Goal: Contribute content: Contribute content

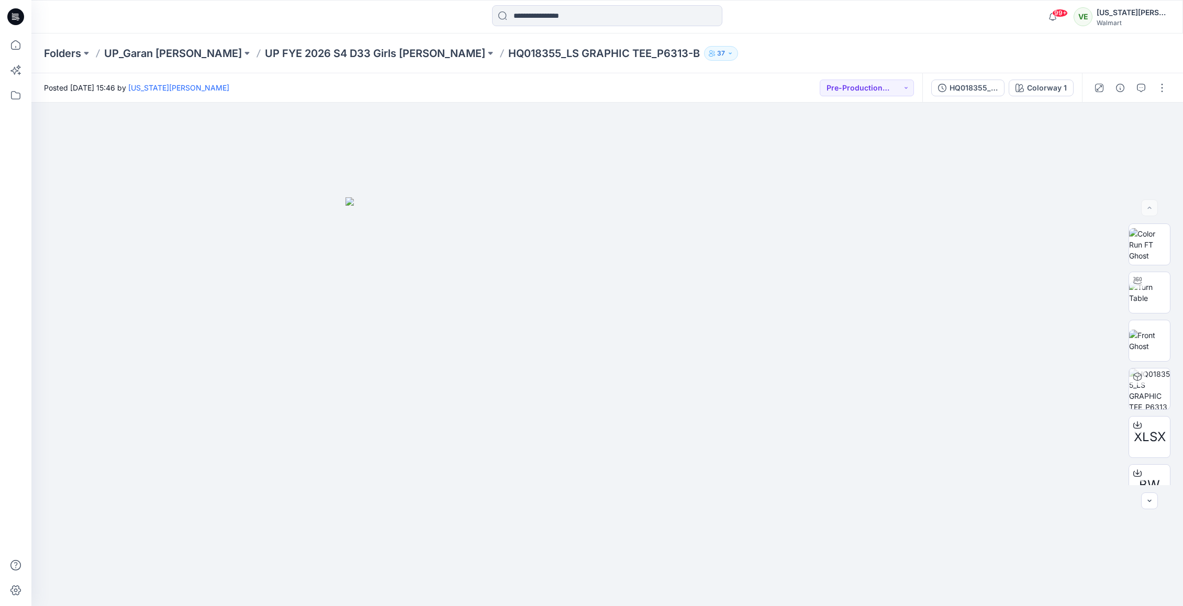
click at [307, 61] on div "Folders UP_Garan Littles UP FYE 2026 S4 D33 Girls Littles HQ018355_LS GRAPHIC T…" at bounding box center [606, 53] width 1151 height 40
click at [307, 49] on p "UP FYE 2027 S1 D33 Girls [PERSON_NAME]" at bounding box center [373, 53] width 217 height 15
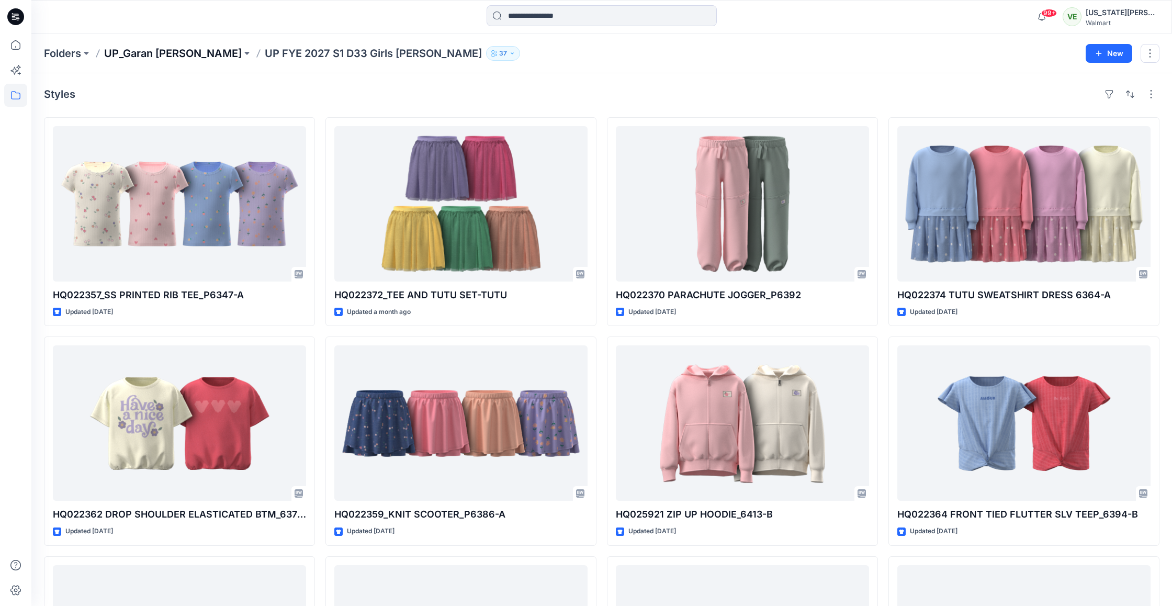
click at [126, 58] on p "UP_Garan [PERSON_NAME]" at bounding box center [173, 53] width 138 height 15
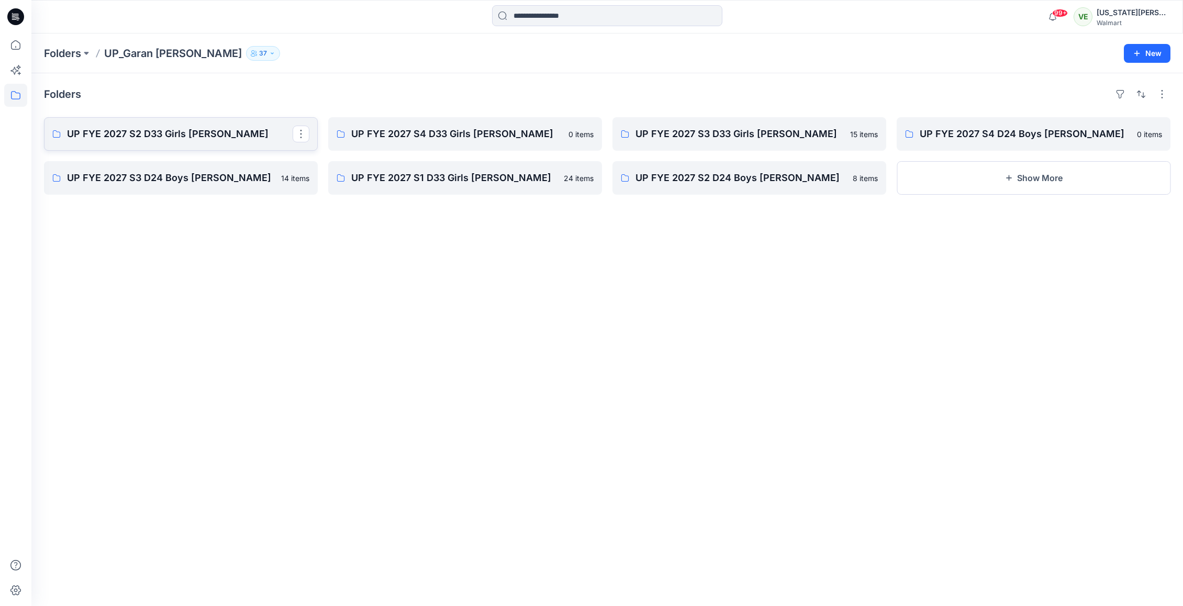
click at [248, 142] on link "UP FYE 2027 S2 D33 Girls Littles" at bounding box center [181, 133] width 274 height 33
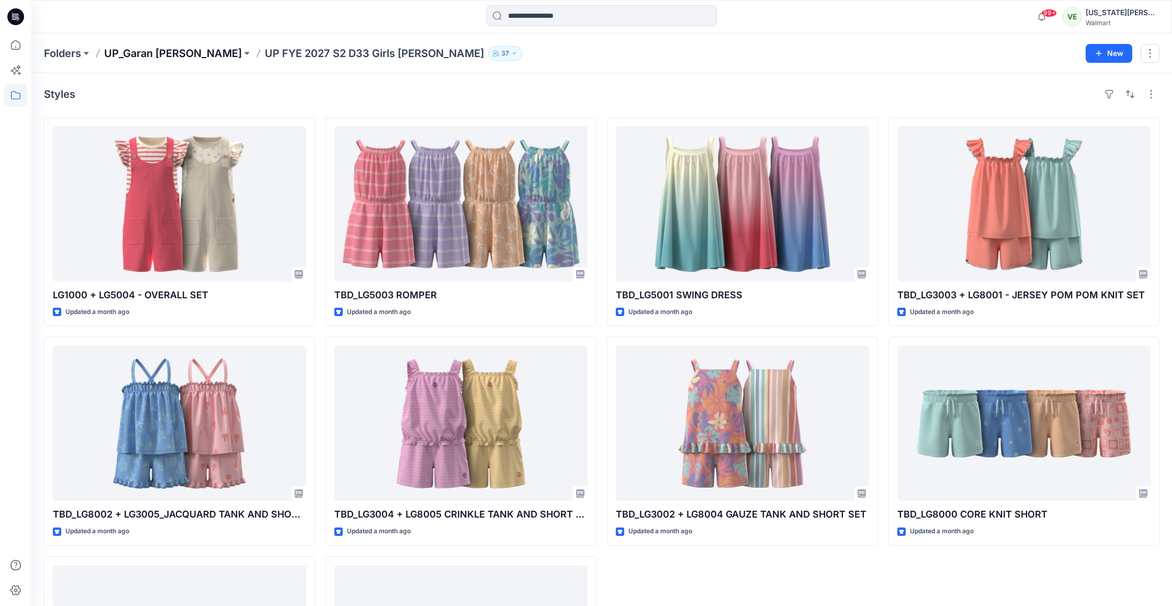
click at [155, 54] on p "UP_Garan [PERSON_NAME]" at bounding box center [173, 53] width 138 height 15
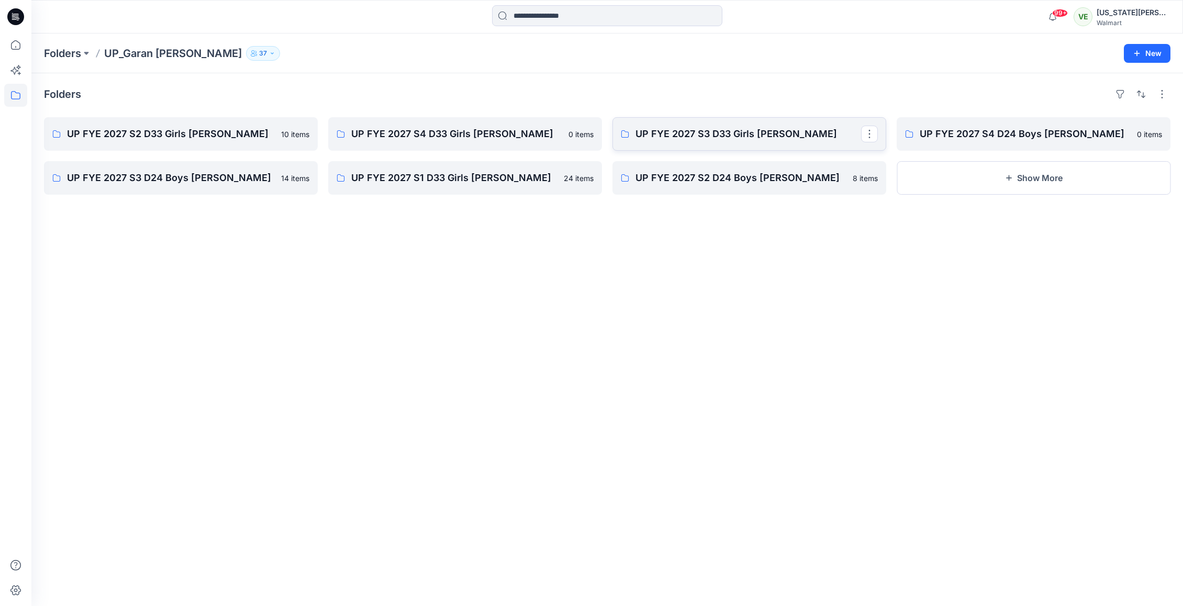
click at [753, 140] on p "UP FYE 2027 S3 D33 Girls [PERSON_NAME]" at bounding box center [748, 134] width 226 height 15
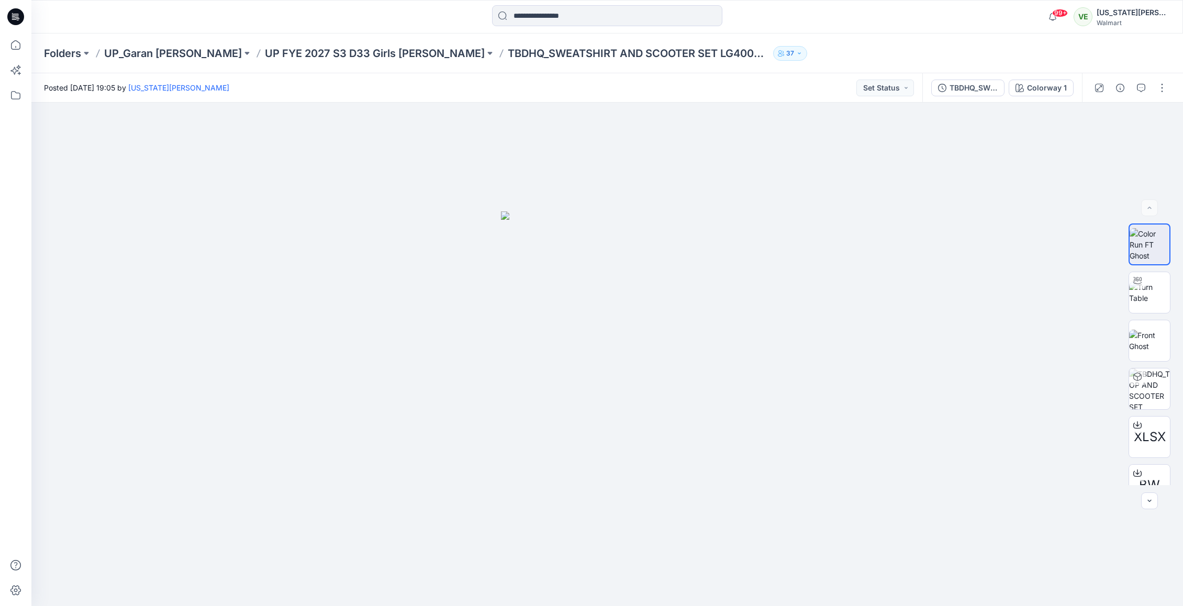
click at [303, 44] on div "Folders UP_Garan Littles UP FYE 2027 S3 D33 Girls Littles TBDHQ_SWEATSHIRT AND …" at bounding box center [606, 53] width 1151 height 40
click at [302, 51] on p "UP FYE 2027 S3 D33 Girls [PERSON_NAME]" at bounding box center [375, 53] width 220 height 15
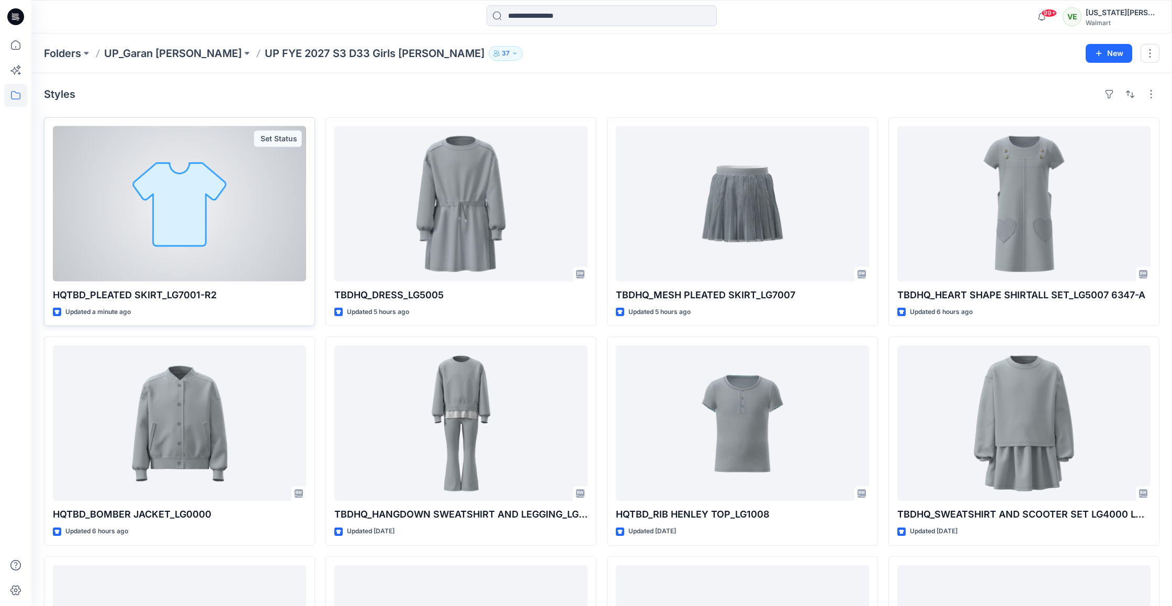
click at [163, 207] on div at bounding box center [179, 203] width 253 height 155
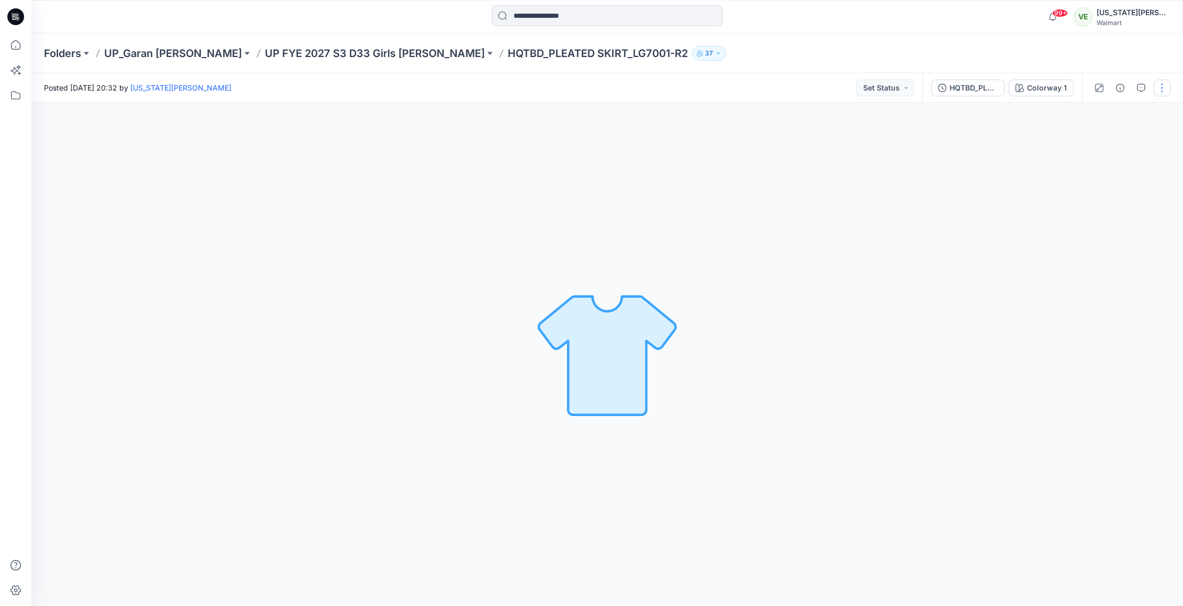
click at [1165, 89] on button "button" at bounding box center [1161, 88] width 17 height 17
click at [1082, 138] on icon "button" at bounding box center [1080, 142] width 8 height 8
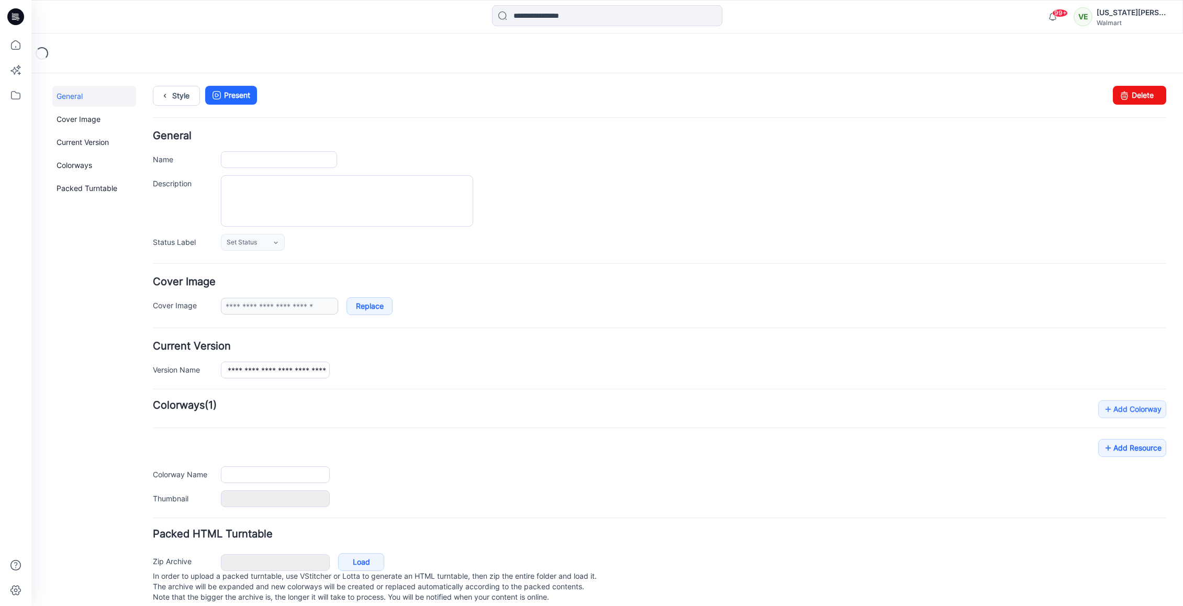
type input "**********"
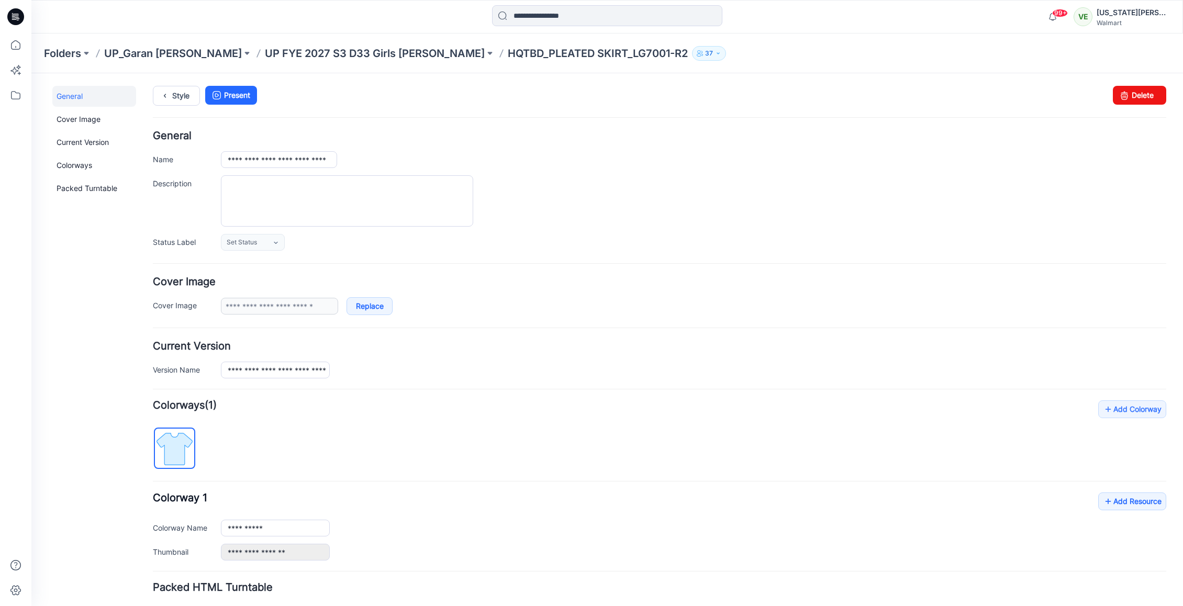
scroll to position [78, 0]
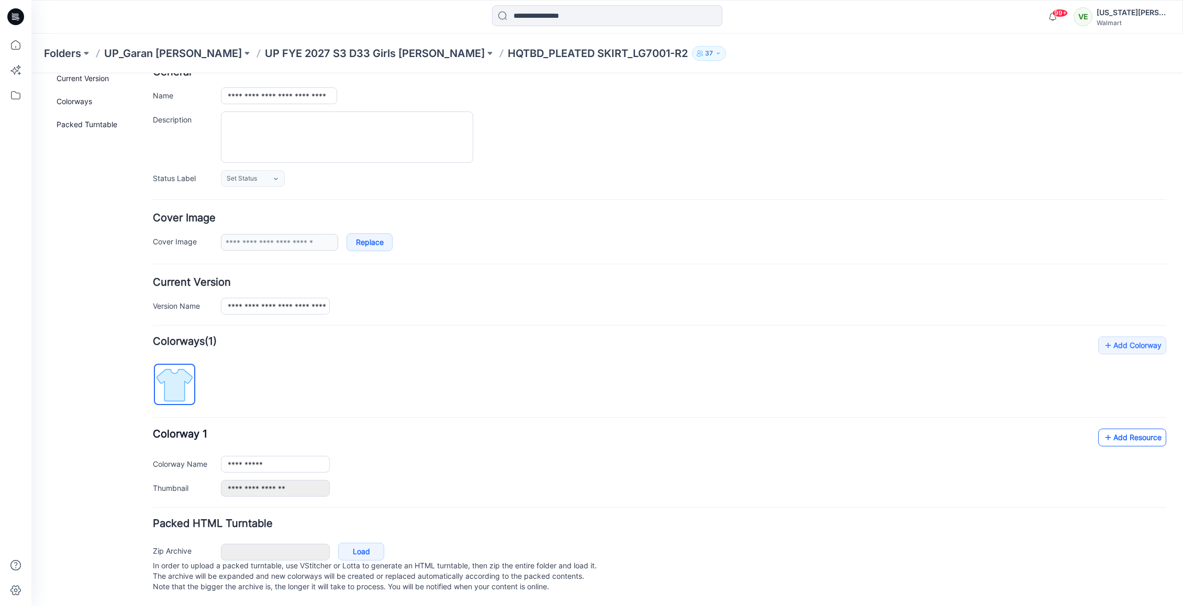
click at [1116, 432] on link "Add Resource" at bounding box center [1132, 438] width 68 height 18
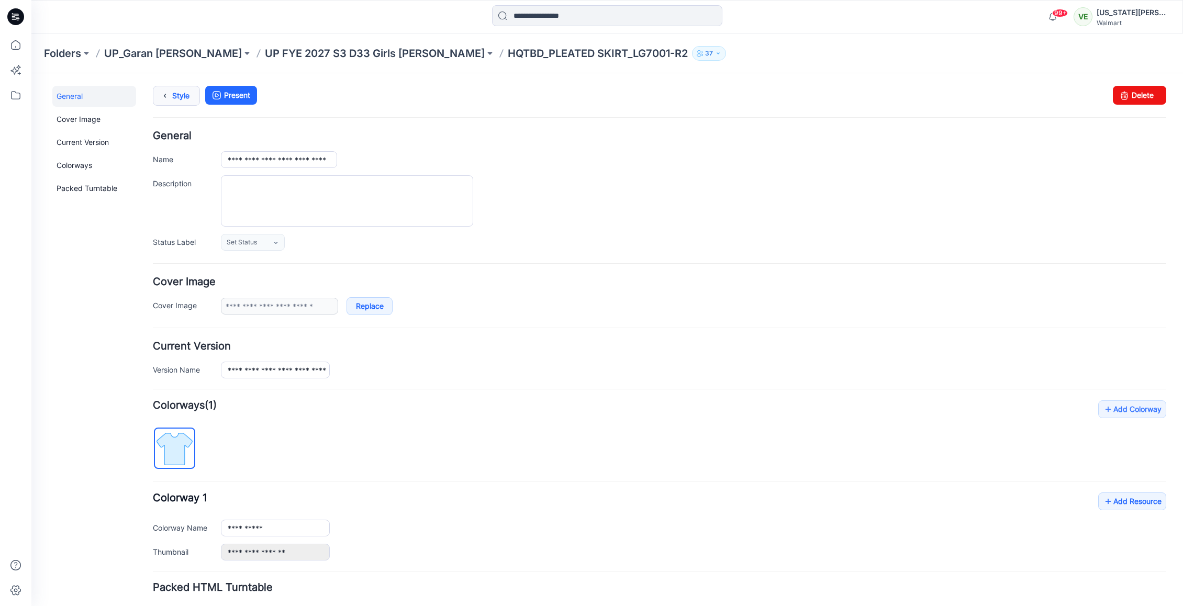
click at [161, 94] on icon at bounding box center [165, 95] width 15 height 19
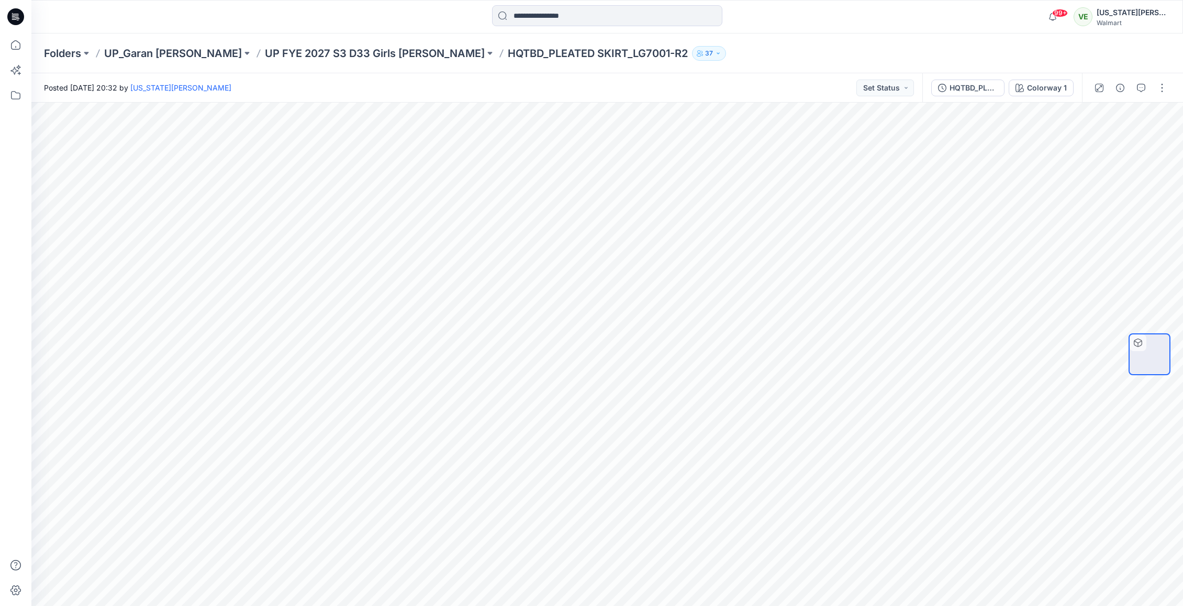
click at [1151, 95] on div at bounding box center [1130, 87] width 97 height 29
click at [1158, 89] on button "button" at bounding box center [1161, 88] width 17 height 17
click at [1091, 146] on p "Edit" at bounding box center [1095, 141] width 13 height 11
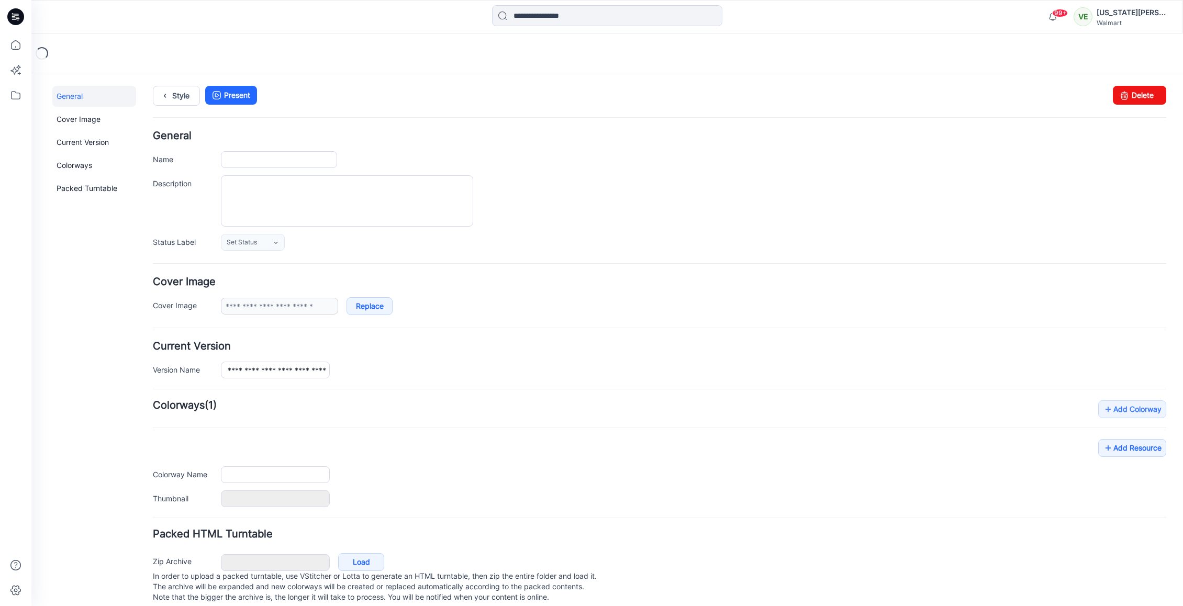
type input "**********"
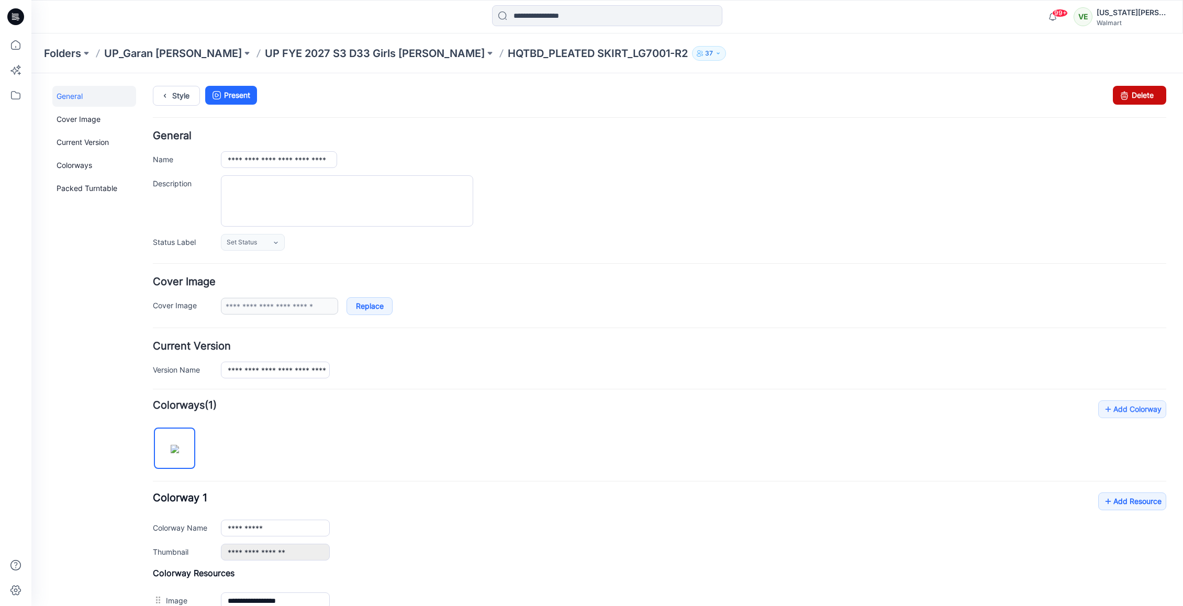
click at [1121, 103] on link "Delete" at bounding box center [1139, 95] width 53 height 19
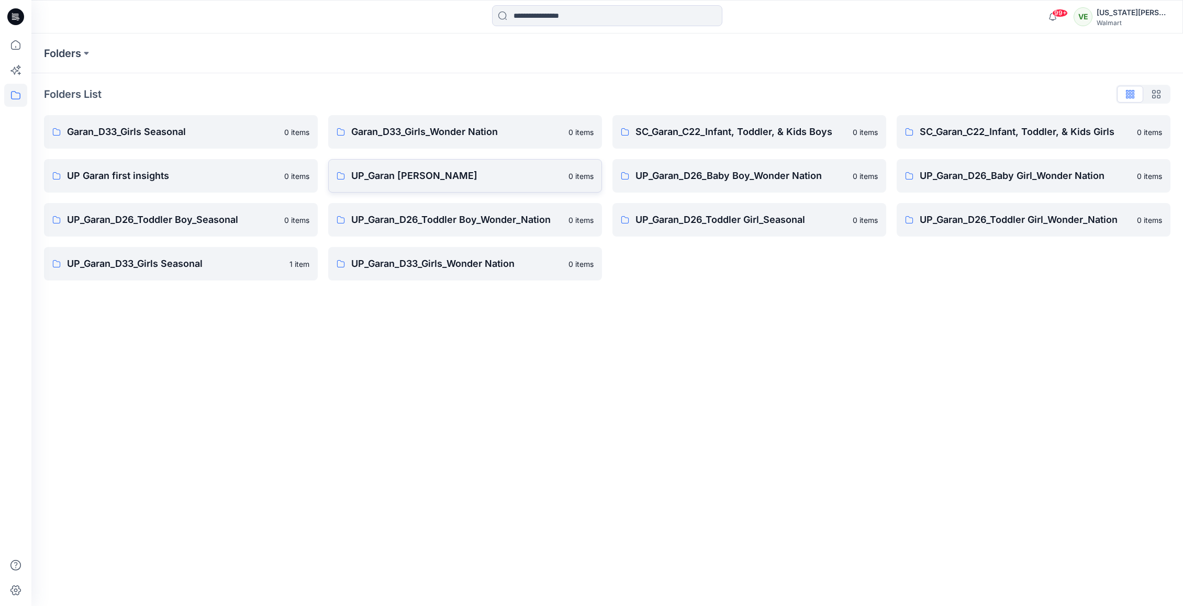
click at [363, 182] on p "UP_Garan [PERSON_NAME]" at bounding box center [456, 176] width 211 height 15
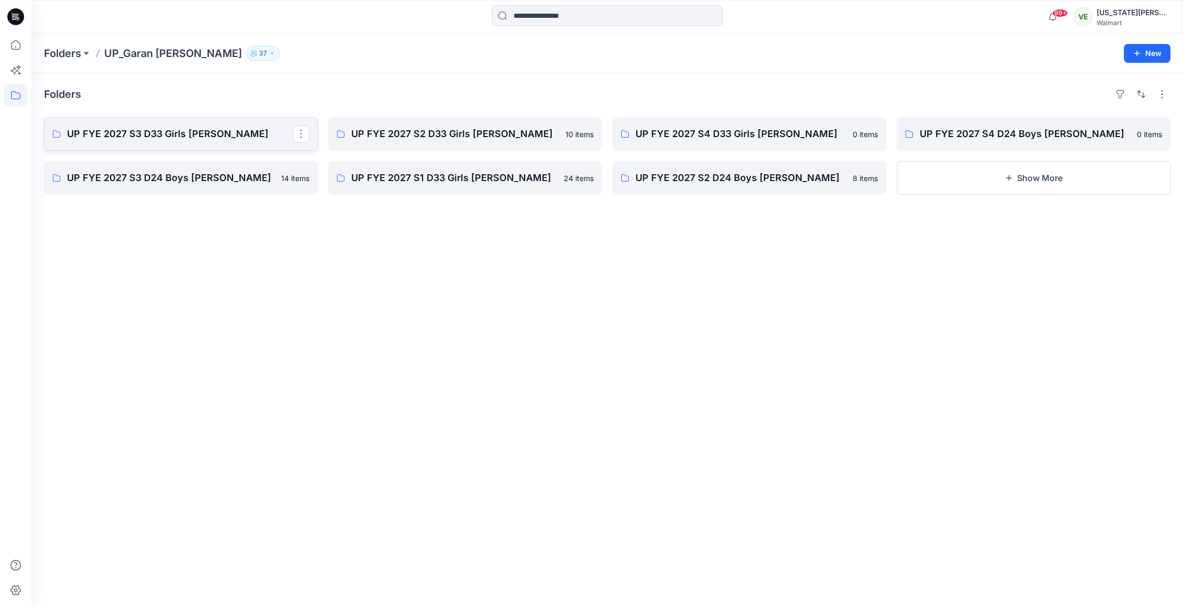
click at [159, 131] on p "UP FYE 2027 S3 D33 Girls [PERSON_NAME]" at bounding box center [180, 134] width 226 height 15
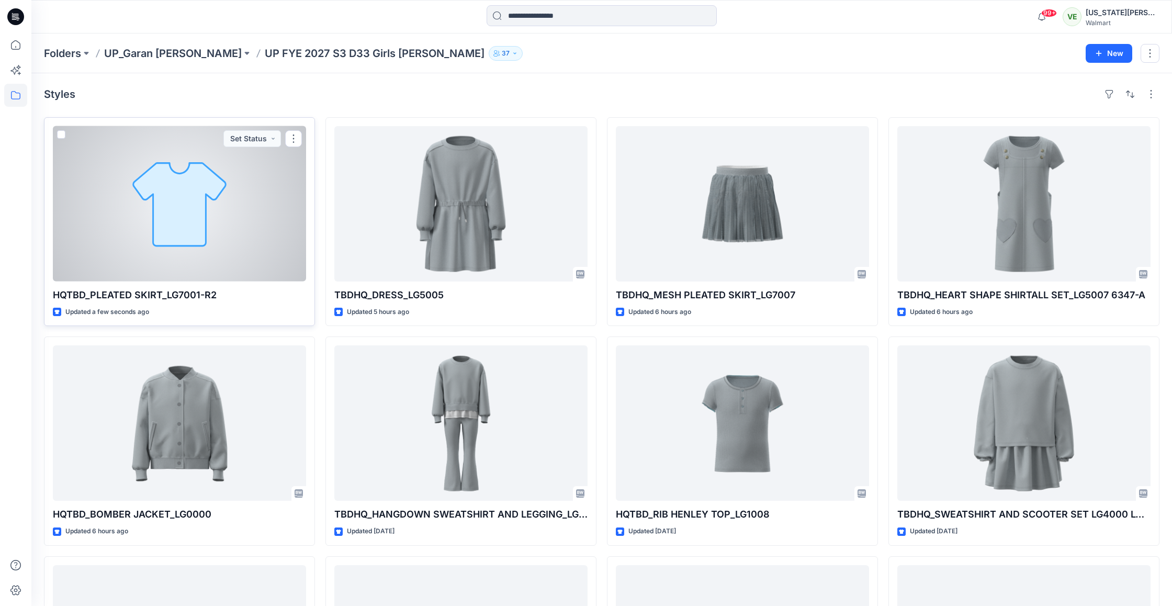
click at [100, 238] on div at bounding box center [179, 203] width 253 height 155
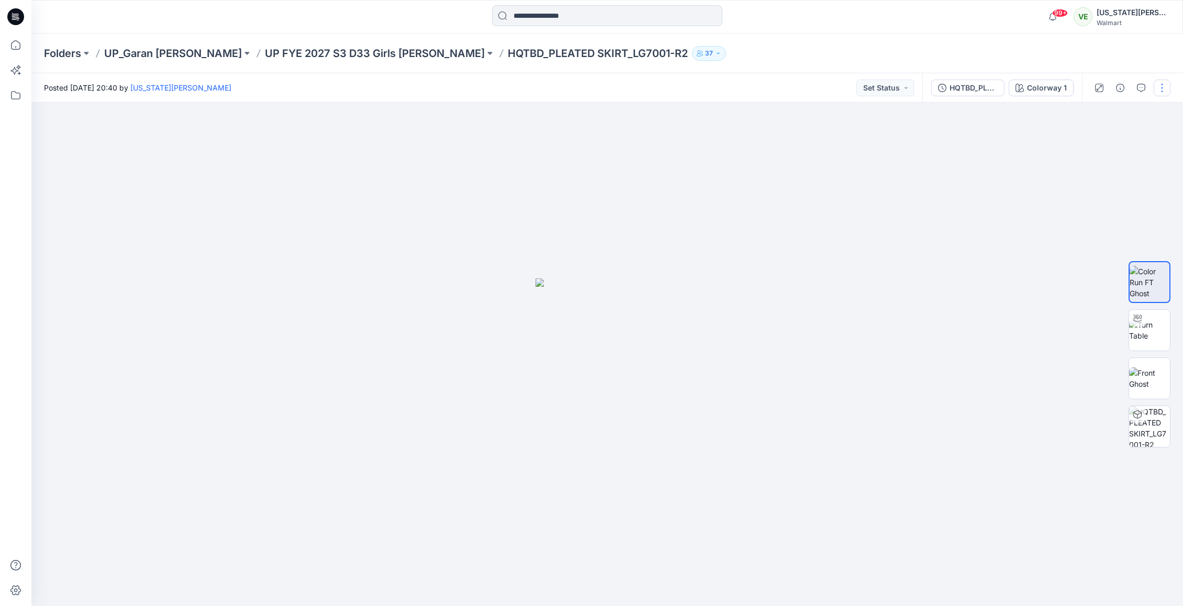
click at [1163, 86] on button "button" at bounding box center [1161, 88] width 17 height 17
click at [1091, 144] on p "Edit" at bounding box center [1095, 141] width 13 height 11
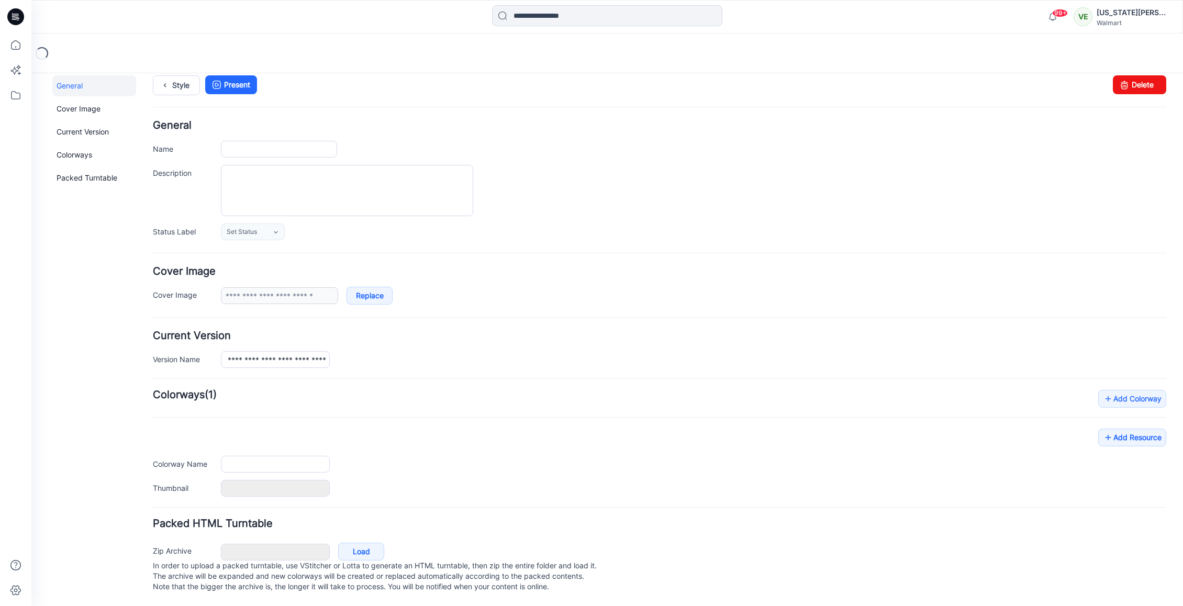
type input "**********"
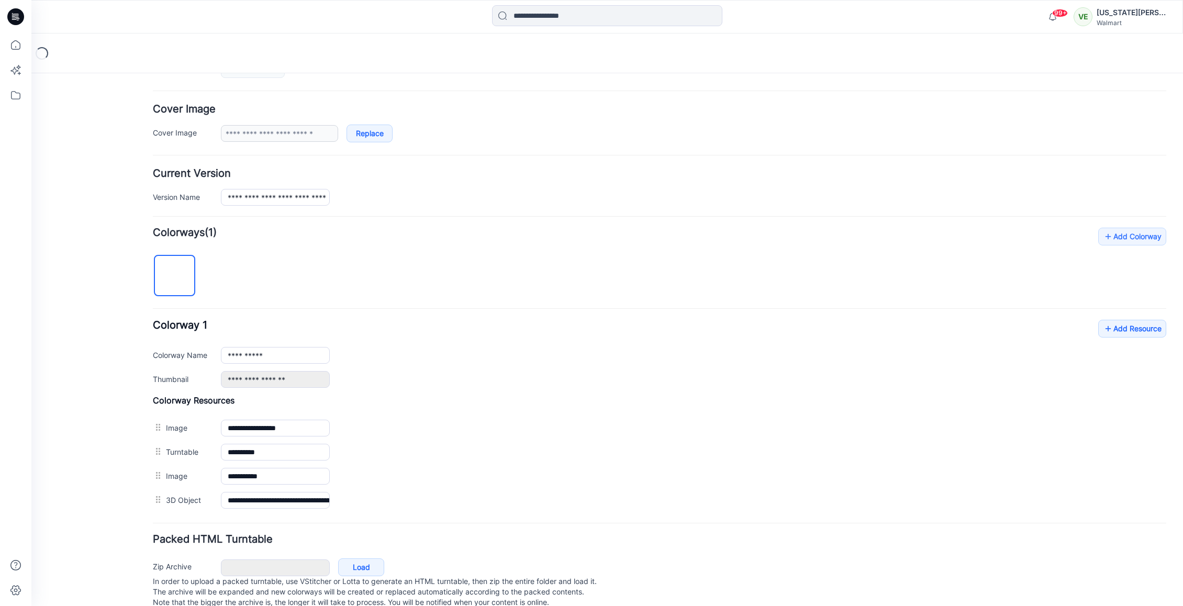
scroll to position [204, 0]
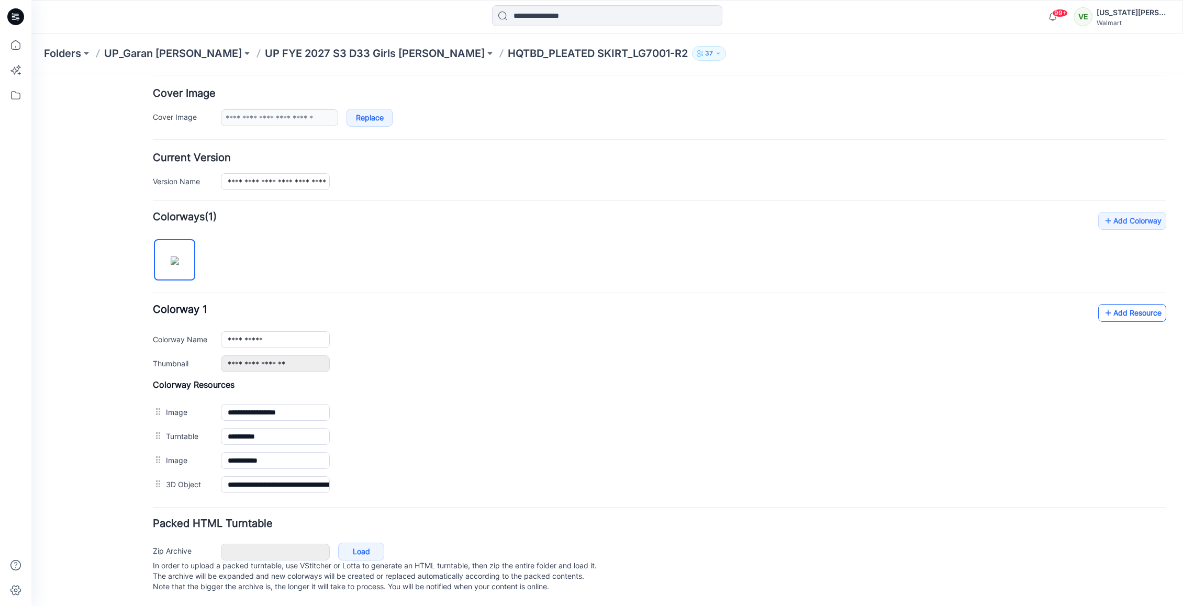
click at [1103, 305] on icon at bounding box center [1108, 313] width 10 height 17
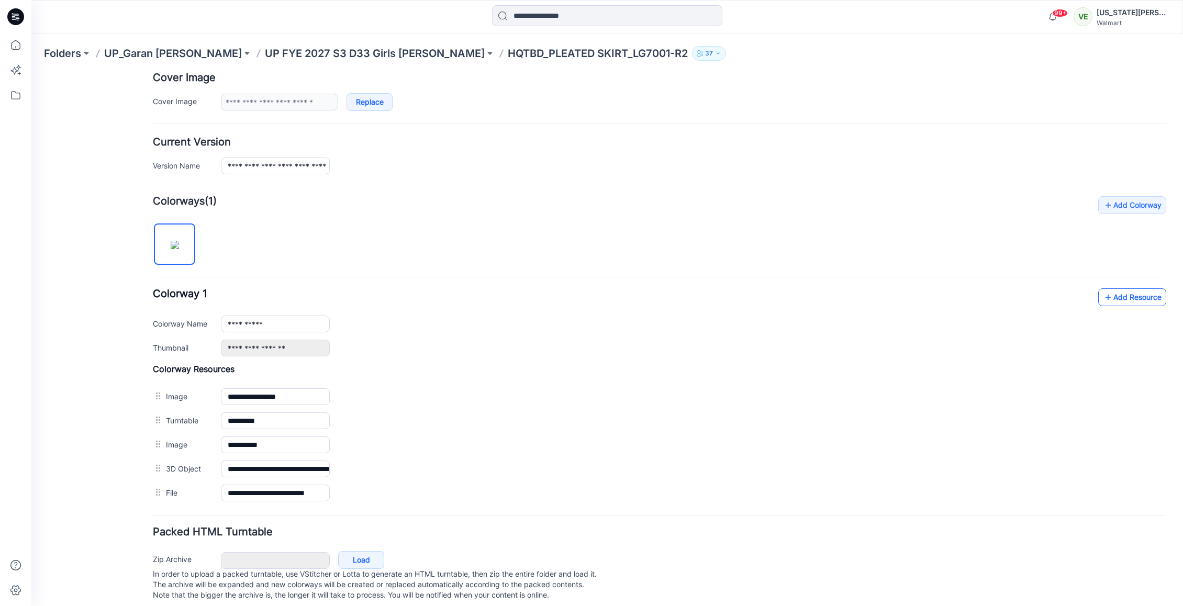
click at [1107, 306] on link "Add Resource" at bounding box center [1132, 297] width 68 height 18
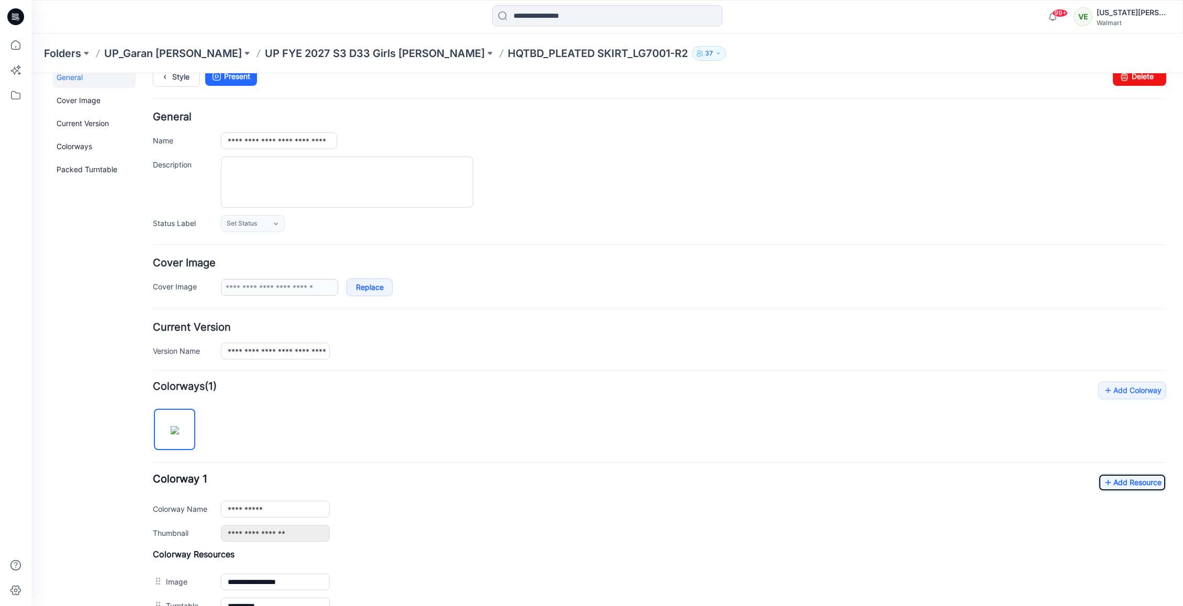
scroll to position [0, 0]
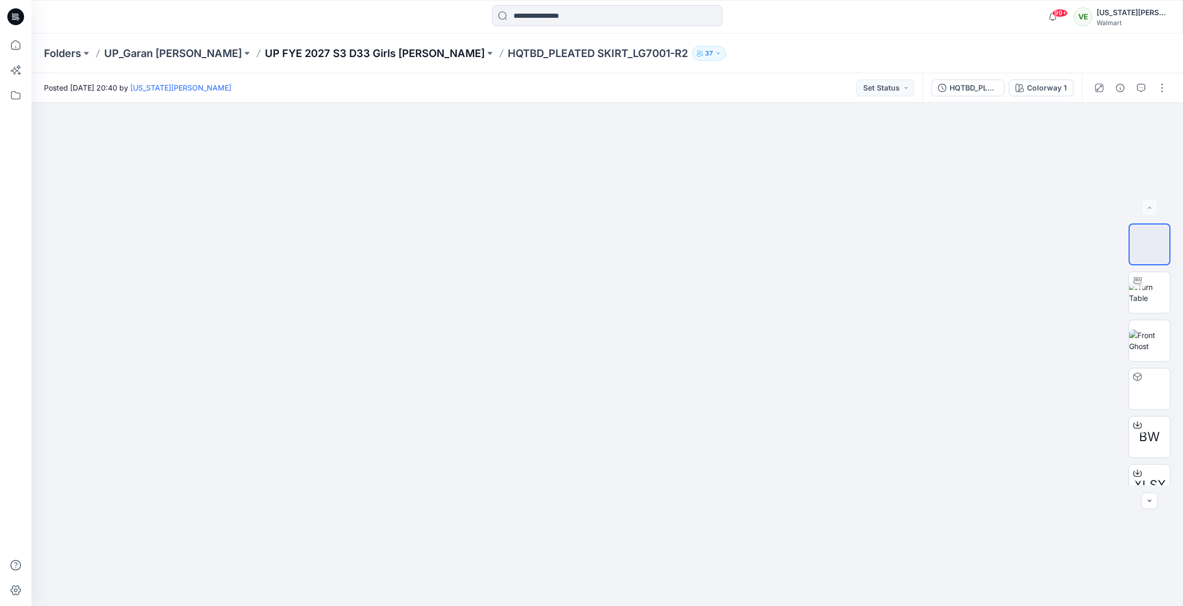
click at [334, 59] on p "UP FYE 2027 S3 D33 Girls [PERSON_NAME]" at bounding box center [375, 53] width 220 height 15
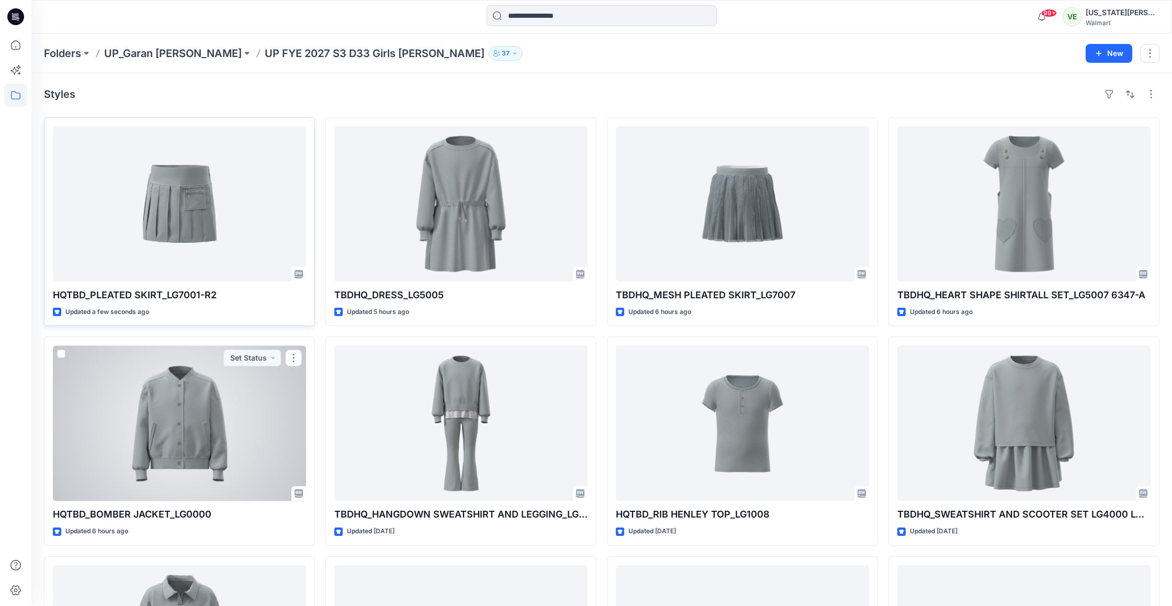
click at [208, 285] on div "HQTBD_PLEATED SKIRT_LG7001-R2 Updated a few seconds ago" at bounding box center [179, 221] width 271 height 209
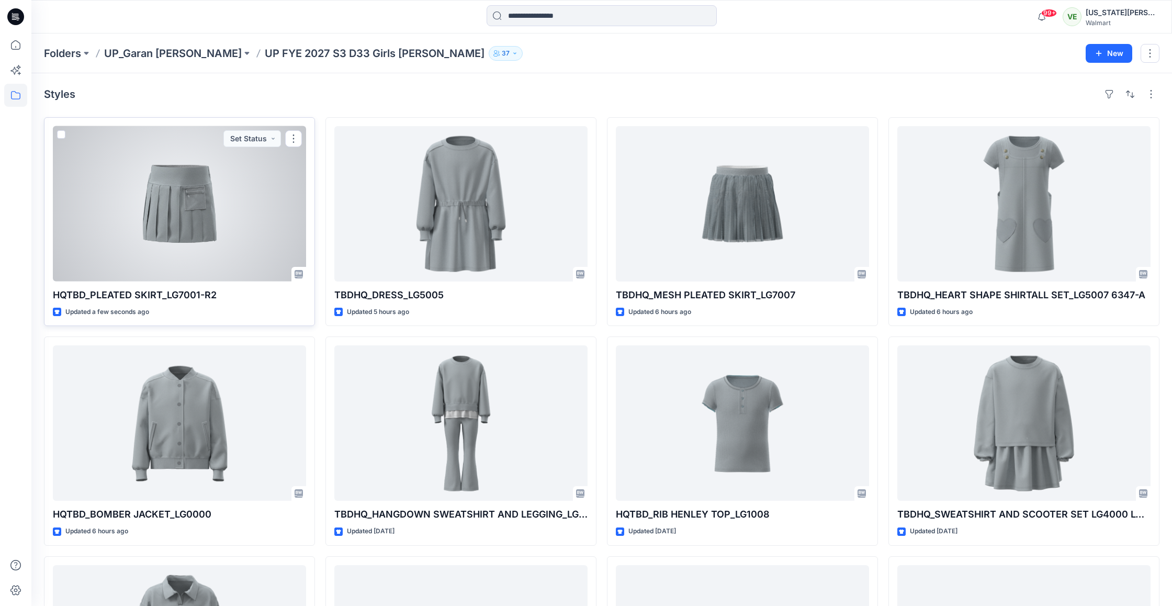
click at [227, 214] on div at bounding box center [179, 203] width 253 height 155
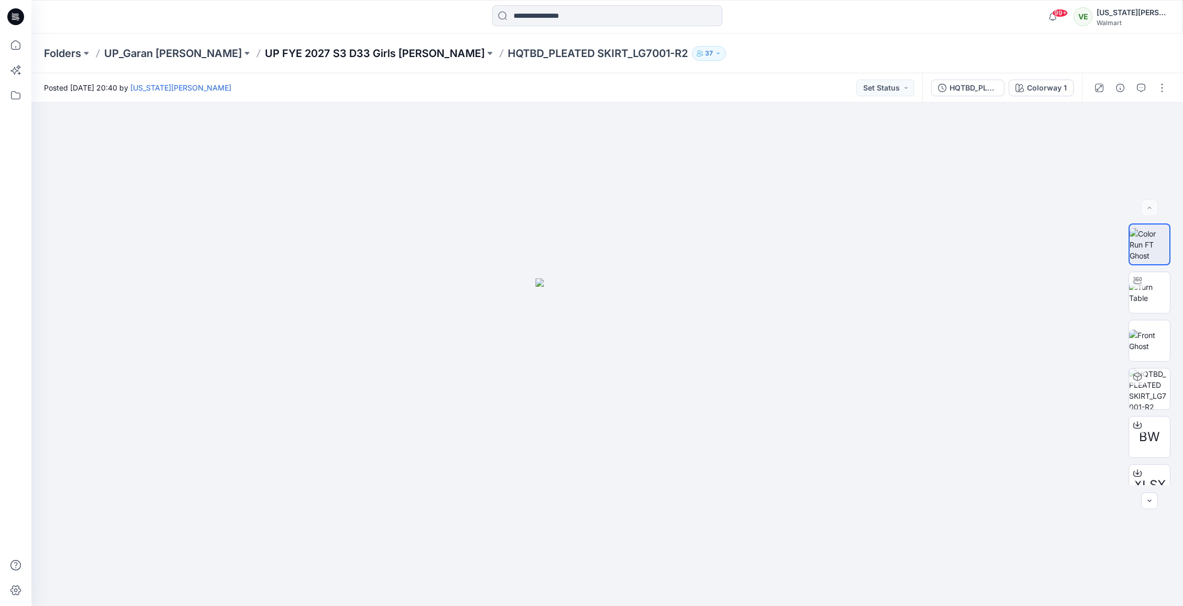
click at [364, 52] on p "UP FYE 2027 S3 D33 Girls [PERSON_NAME]" at bounding box center [375, 53] width 220 height 15
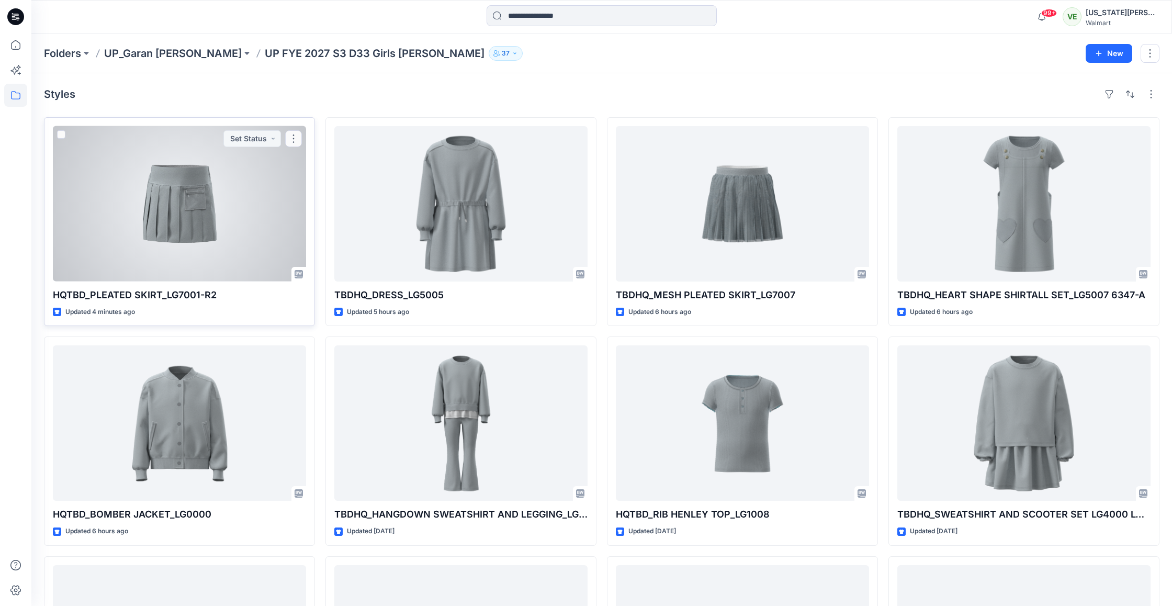
click at [201, 219] on div at bounding box center [179, 203] width 253 height 155
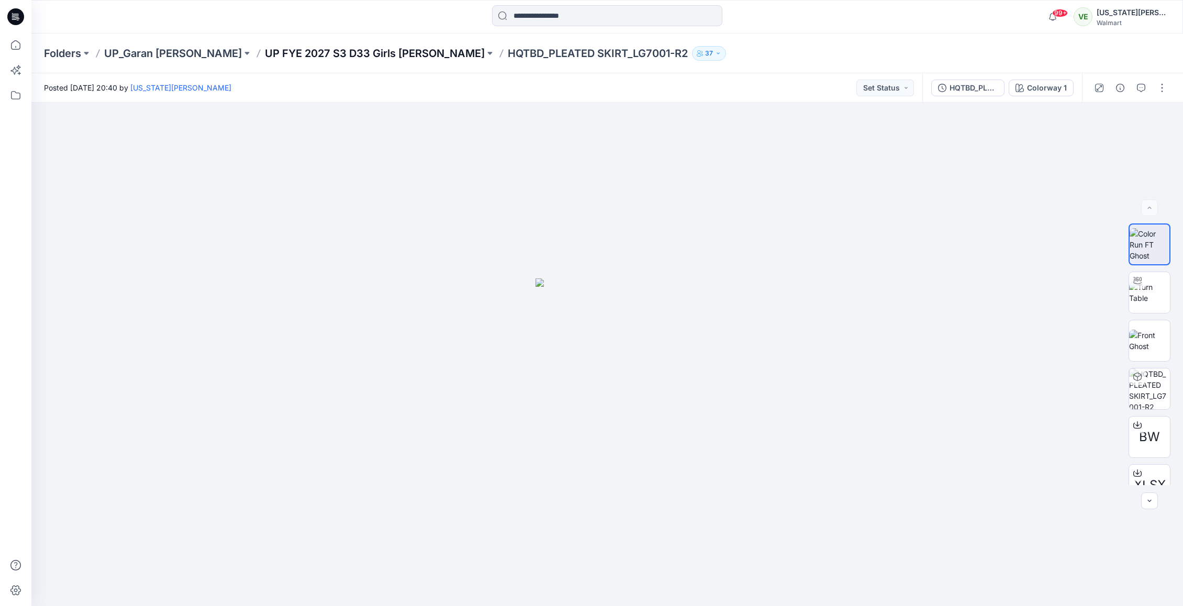
click at [295, 55] on p "UP FYE 2027 S3 D33 Girls Littles" at bounding box center [375, 53] width 220 height 15
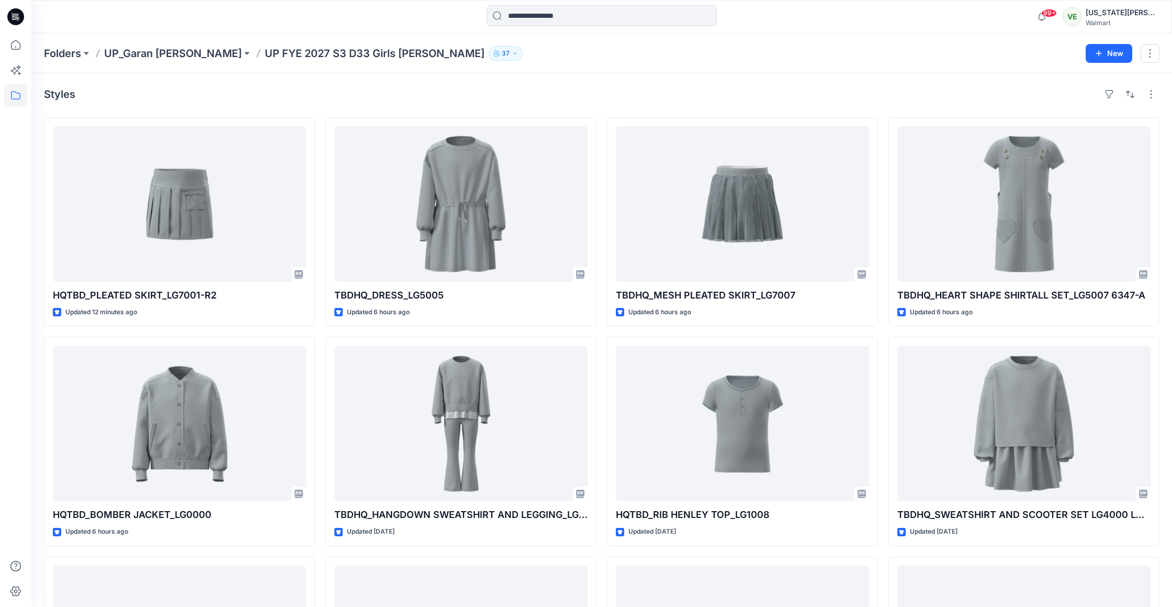
click at [88, 44] on div "Folders UP_Garan [PERSON_NAME] UP [PERSON_NAME] 2027 S3 D33 Girls [PERSON_NAME]…" at bounding box center [601, 53] width 1141 height 40
click at [77, 50] on p "Folders" at bounding box center [62, 53] width 37 height 15
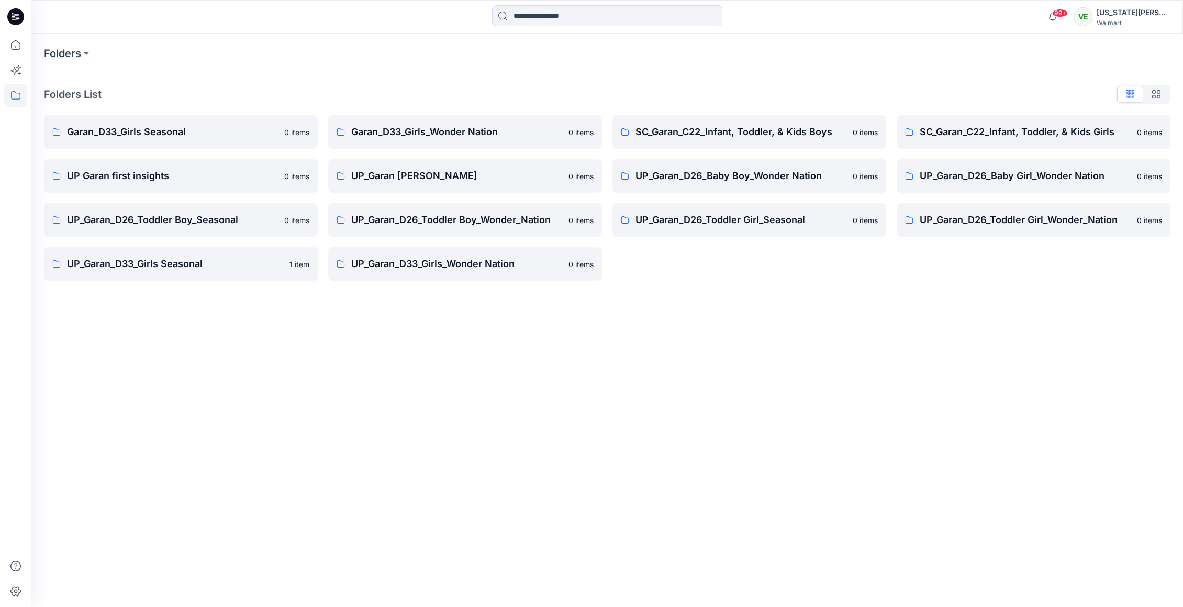
click at [12, 17] on icon at bounding box center [15, 16] width 17 height 17
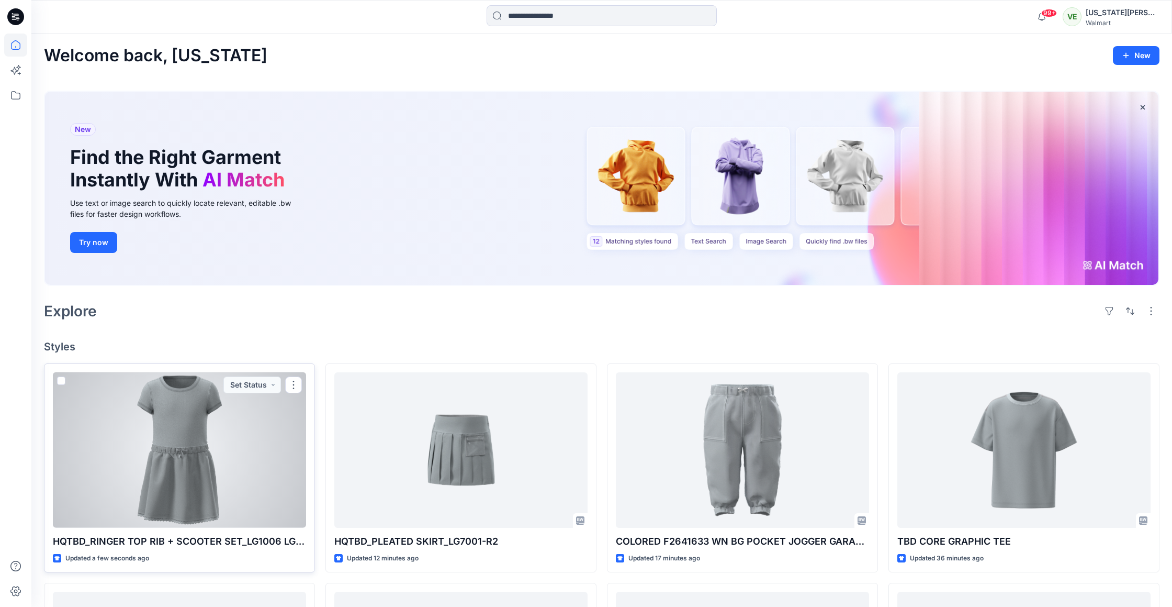
click at [234, 444] on div at bounding box center [179, 449] width 253 height 155
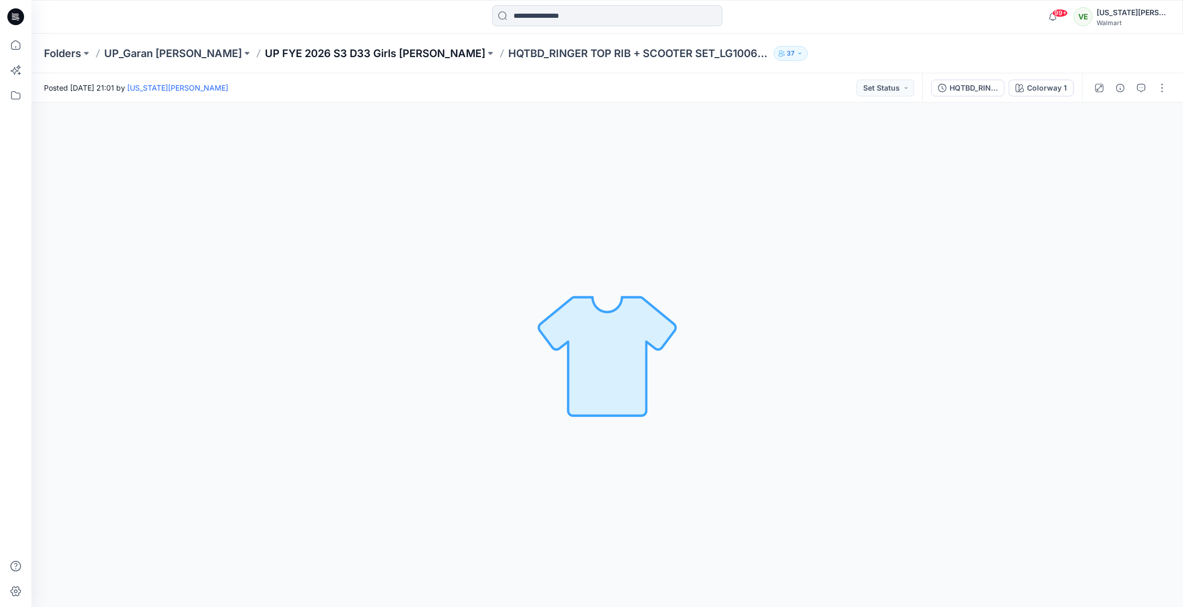
click at [342, 57] on p "UP FYE 2026 S3 D33 Girls [PERSON_NAME]" at bounding box center [375, 53] width 220 height 15
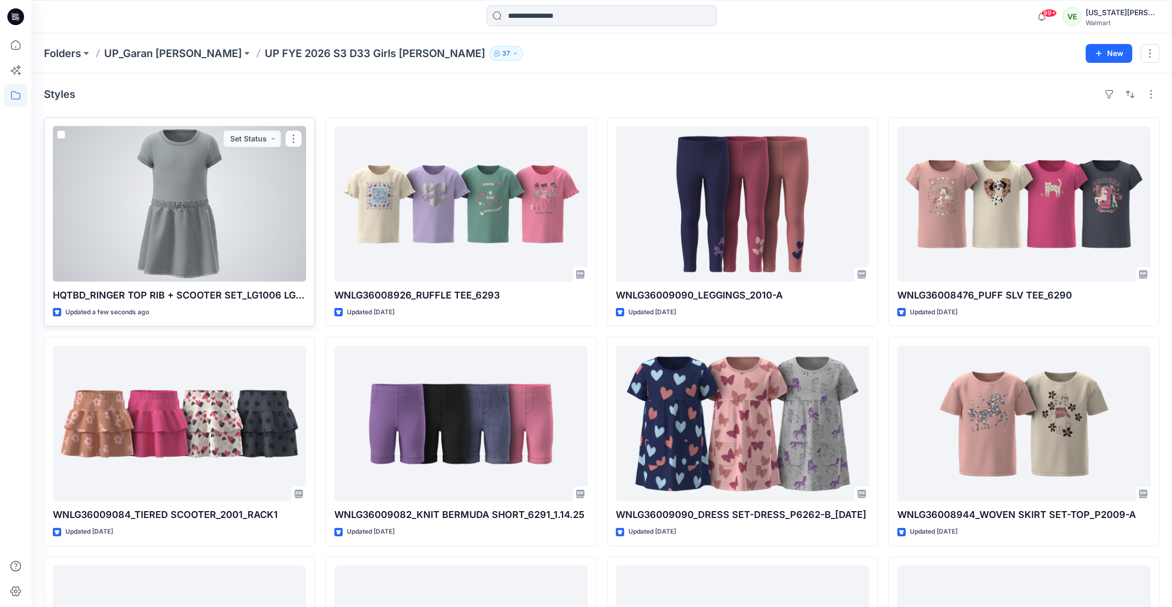
click at [218, 207] on div at bounding box center [179, 203] width 253 height 155
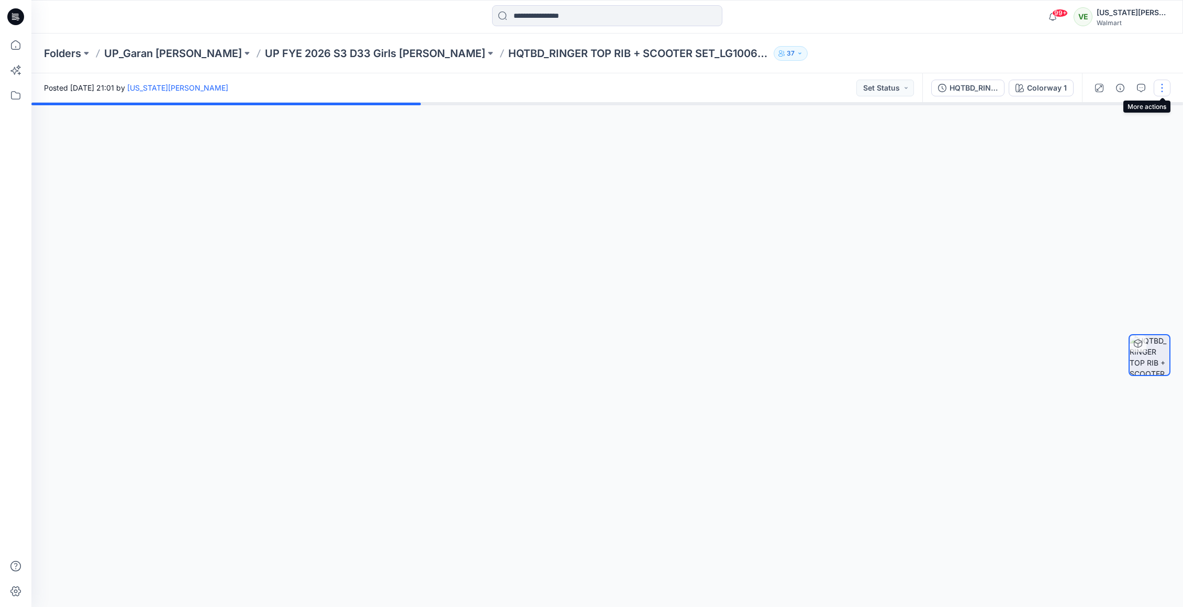
click at [1155, 88] on button "button" at bounding box center [1161, 88] width 17 height 17
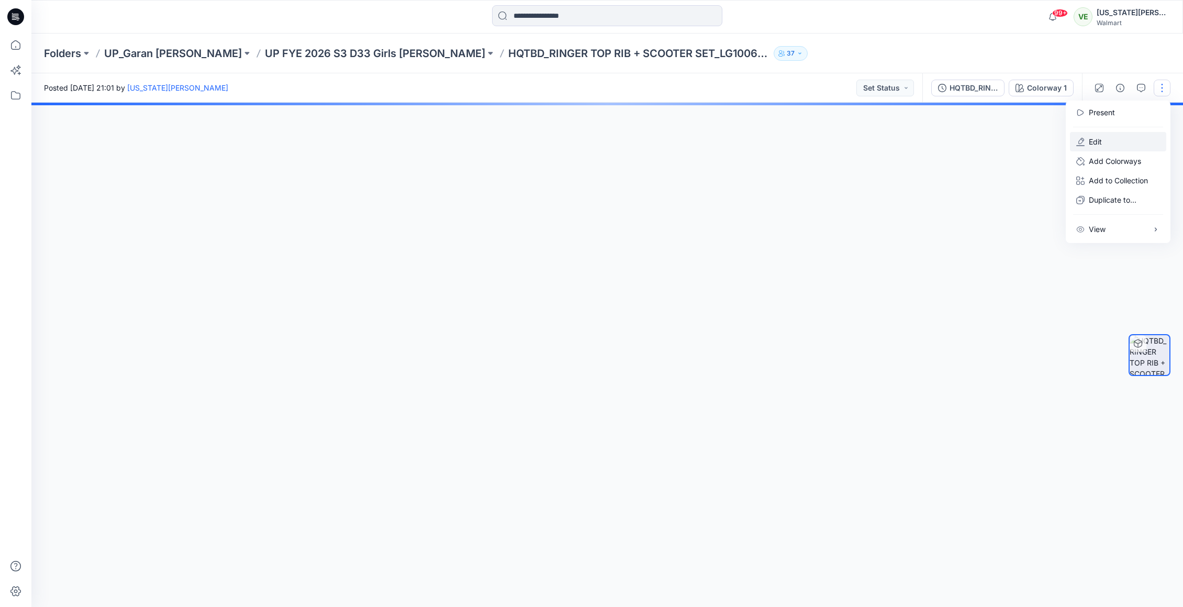
click at [1098, 139] on p "Edit" at bounding box center [1095, 141] width 13 height 11
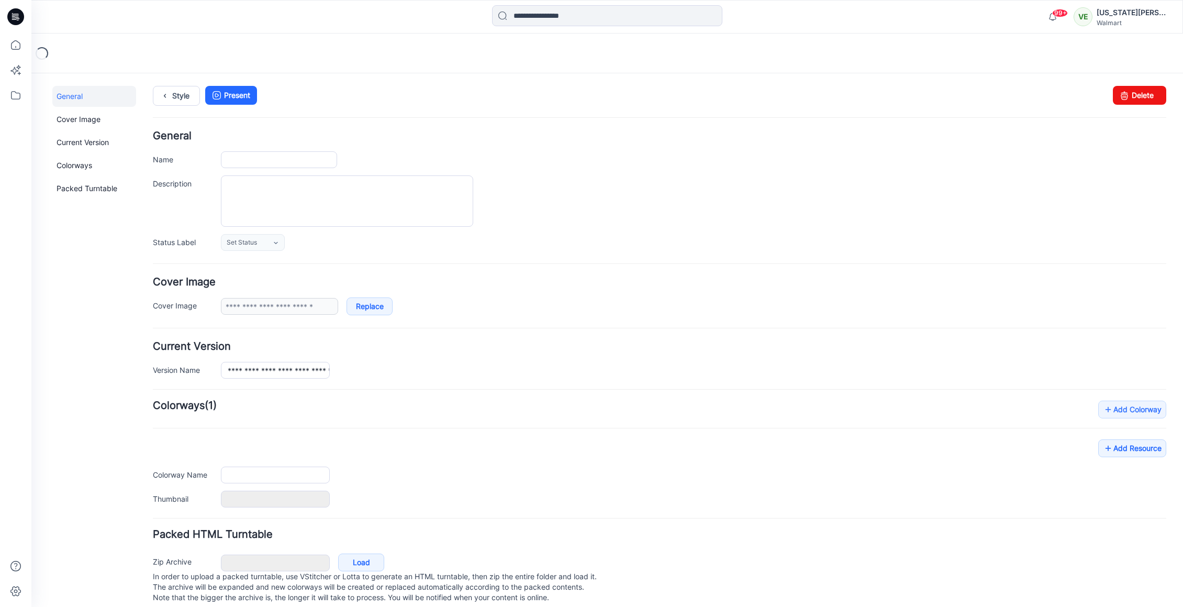
type input "**********"
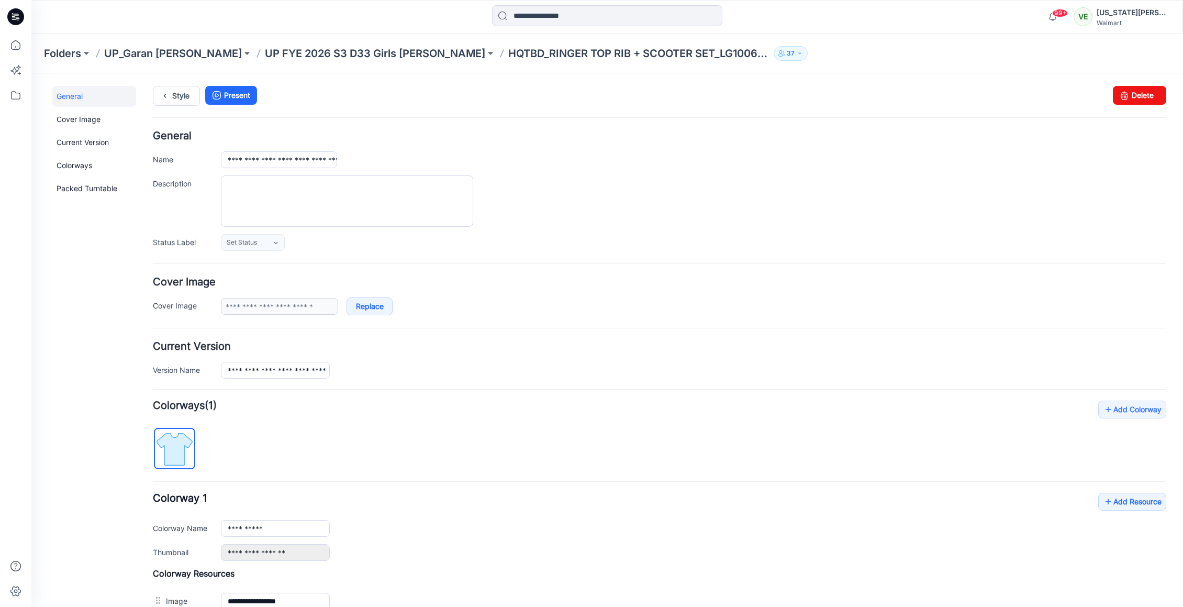
click at [1076, 85] on div "**********" at bounding box center [600, 433] width 1139 height 721
click at [1122, 97] on link "Delete" at bounding box center [1139, 95] width 53 height 19
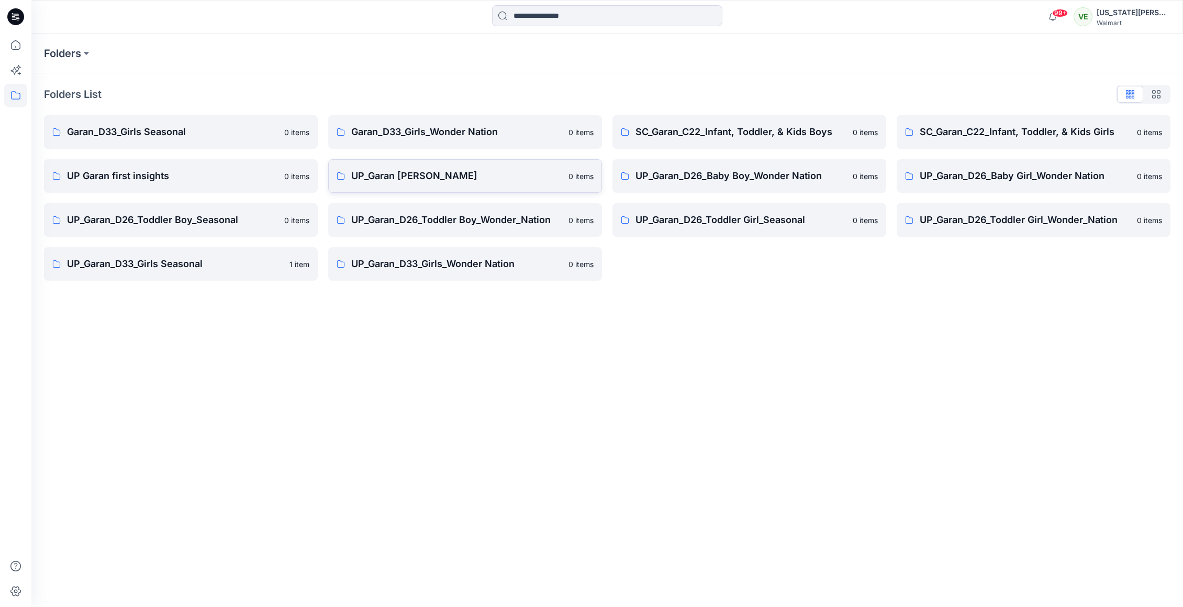
click at [410, 164] on link "UP_Garan [PERSON_NAME] 0 items" at bounding box center [465, 175] width 274 height 33
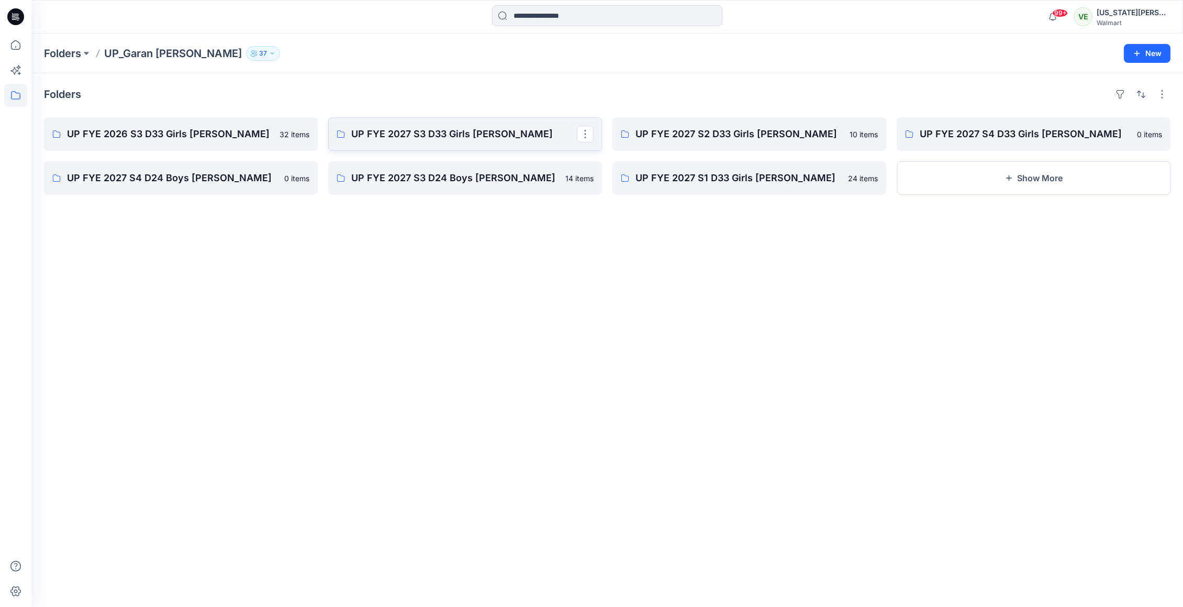
click at [403, 138] on p "UP FYE 2027 S3 D33 Girls [PERSON_NAME]" at bounding box center [464, 134] width 226 height 15
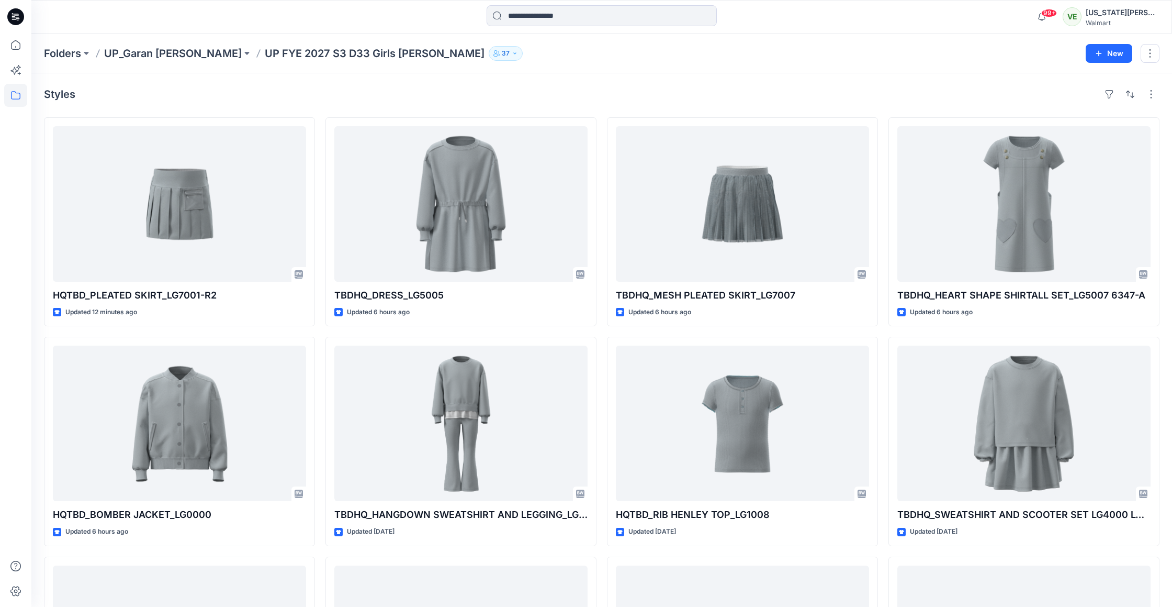
click at [265, 54] on p "UP FYE 2027 S3 D33 Girls [PERSON_NAME]" at bounding box center [375, 53] width 220 height 15
copy div "UP FYE 2027 S3 D33 Girls Littles 37 New"
click at [333, 51] on p "UP FYE 2027 S3 D33 Girls [PERSON_NAME]" at bounding box center [375, 53] width 220 height 15
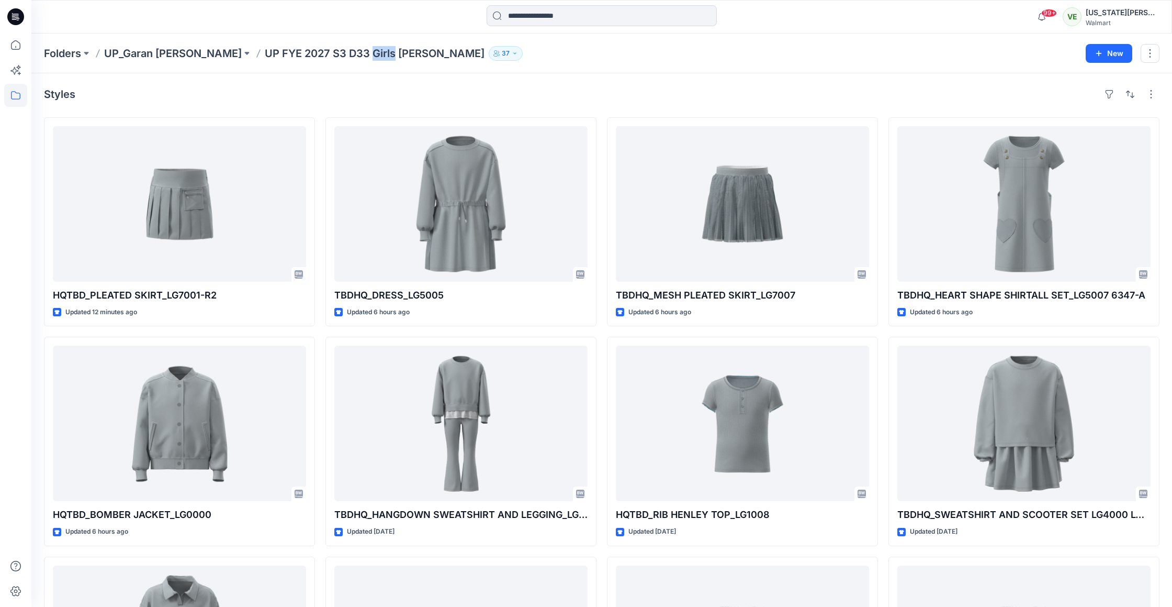
click at [333, 51] on p "UP FYE 2027 S3 D33 Girls [PERSON_NAME]" at bounding box center [375, 53] width 220 height 15
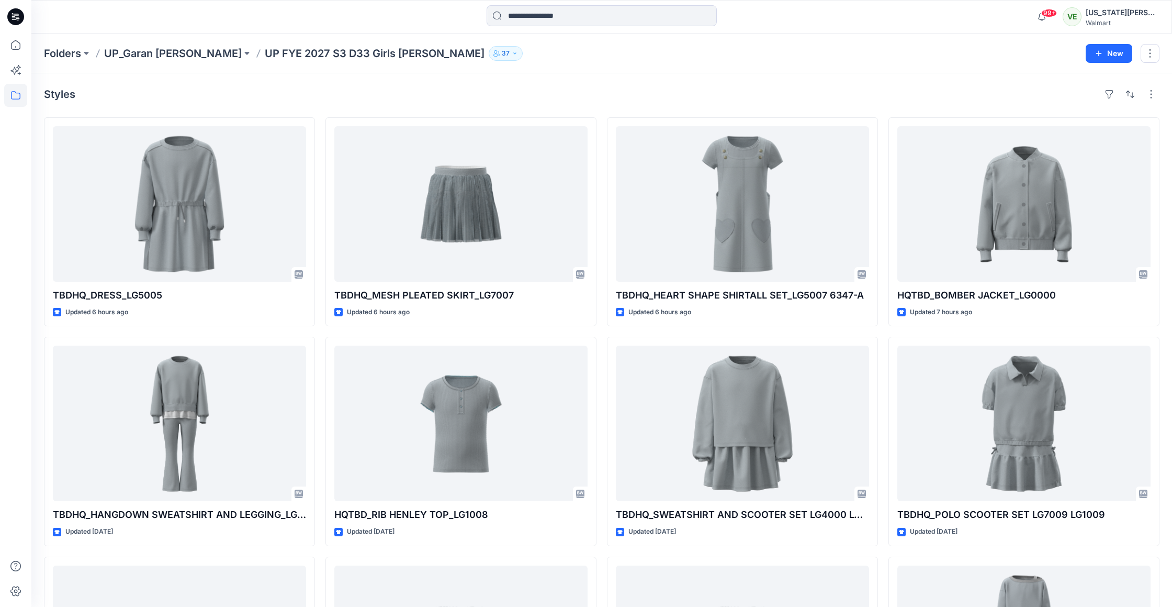
click at [18, 20] on icon at bounding box center [15, 16] width 17 height 17
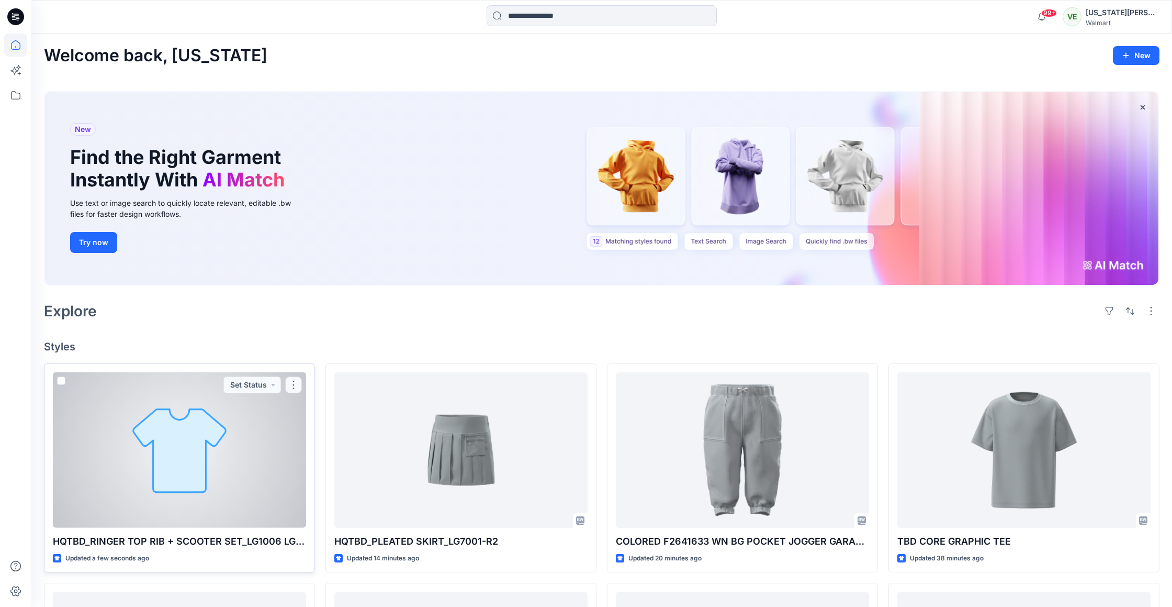
click at [296, 383] on button "button" at bounding box center [293, 384] width 17 height 17
click at [311, 411] on p "Edit" at bounding box center [312, 408] width 13 height 11
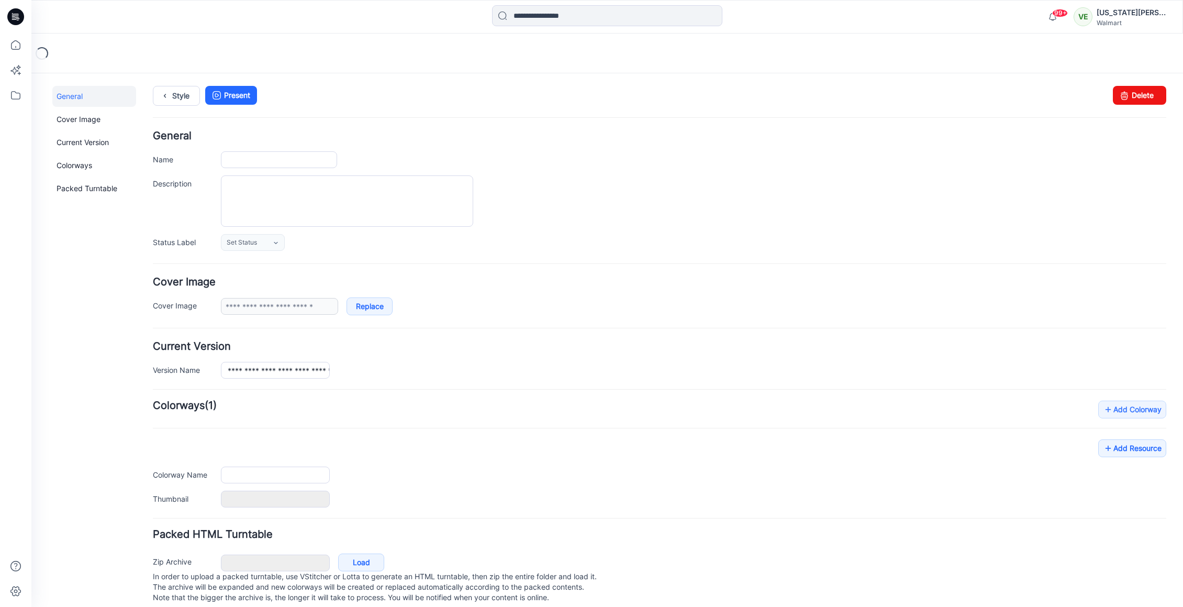
type input "**********"
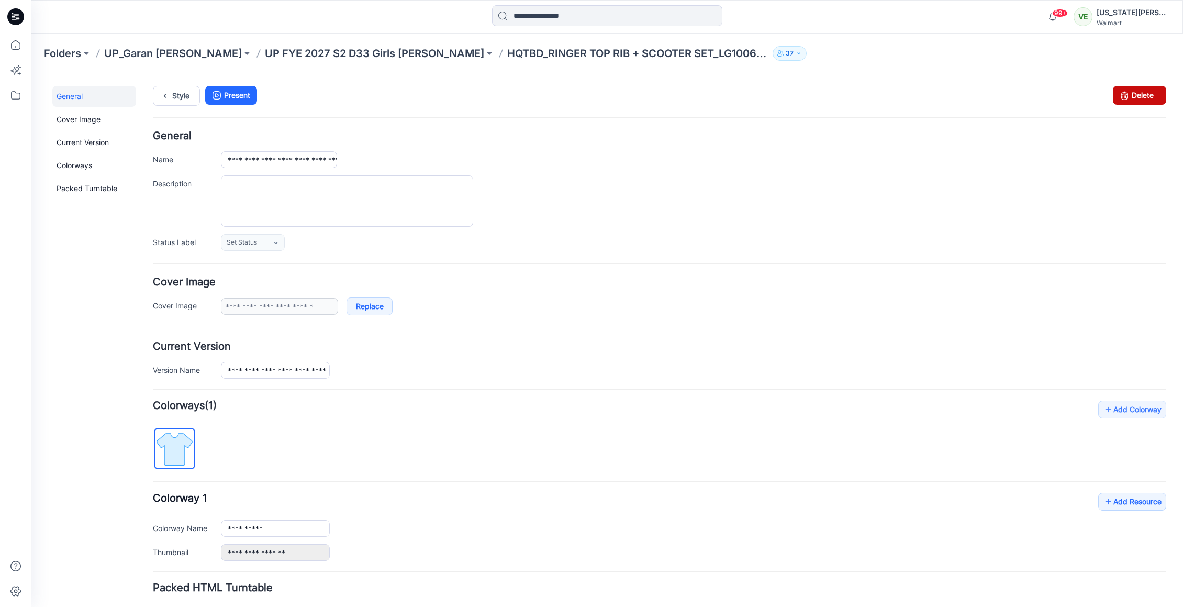
click at [1143, 104] on link "Delete" at bounding box center [1139, 95] width 53 height 19
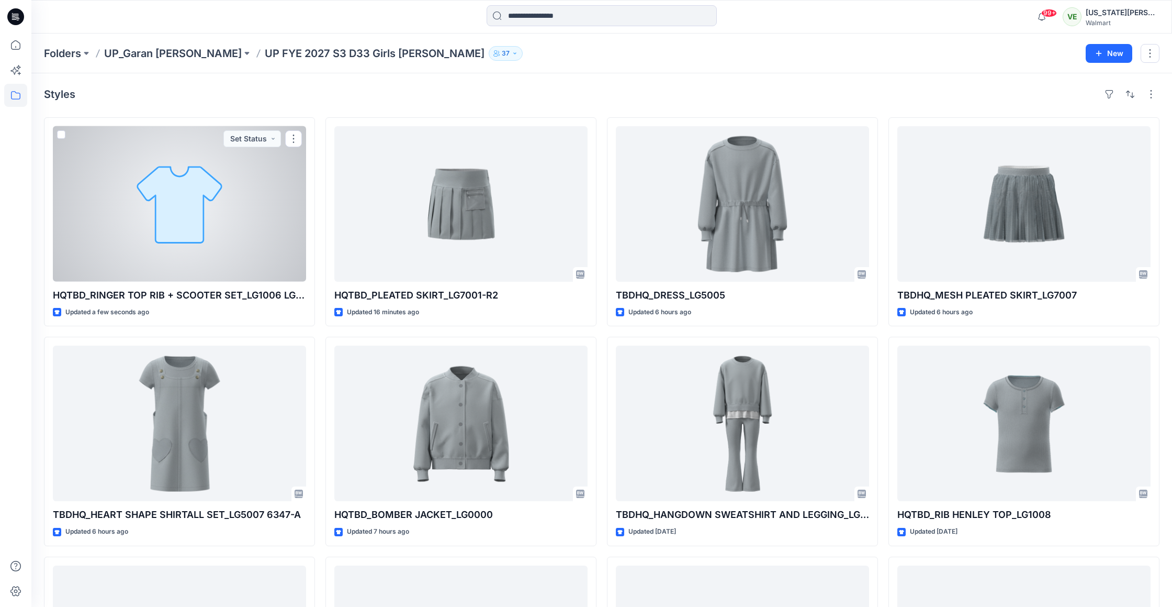
click at [201, 252] on div at bounding box center [179, 203] width 253 height 155
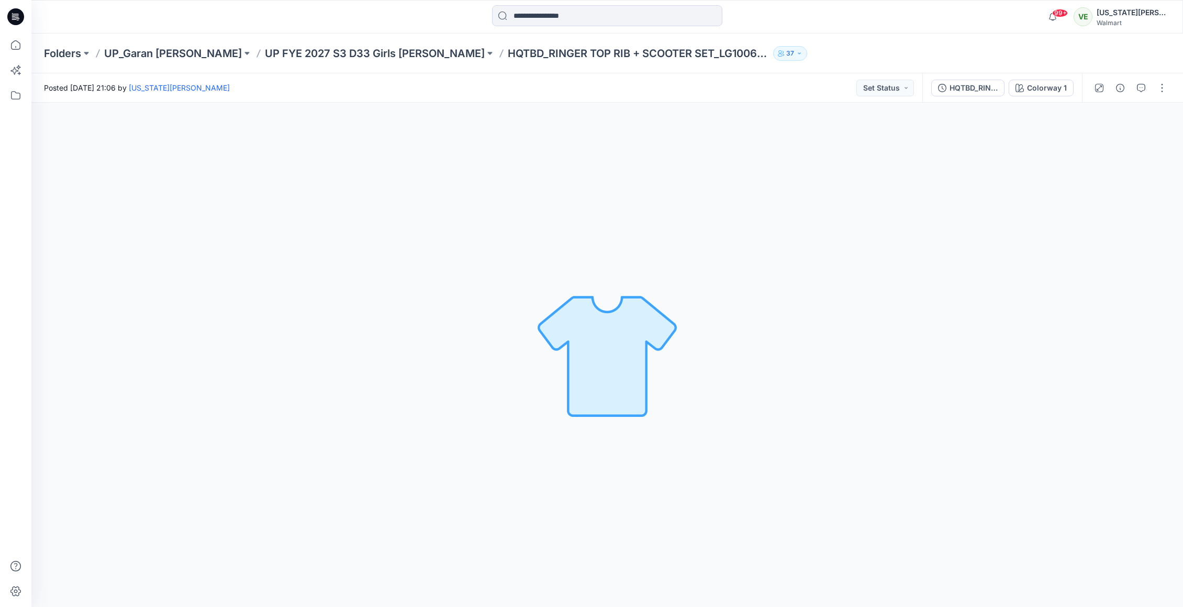
click at [1153, 96] on div at bounding box center [1130, 87] width 97 height 29
click at [1170, 87] on button "button" at bounding box center [1161, 88] width 17 height 17
click at [1125, 149] on button "Edit" at bounding box center [1118, 141] width 96 height 19
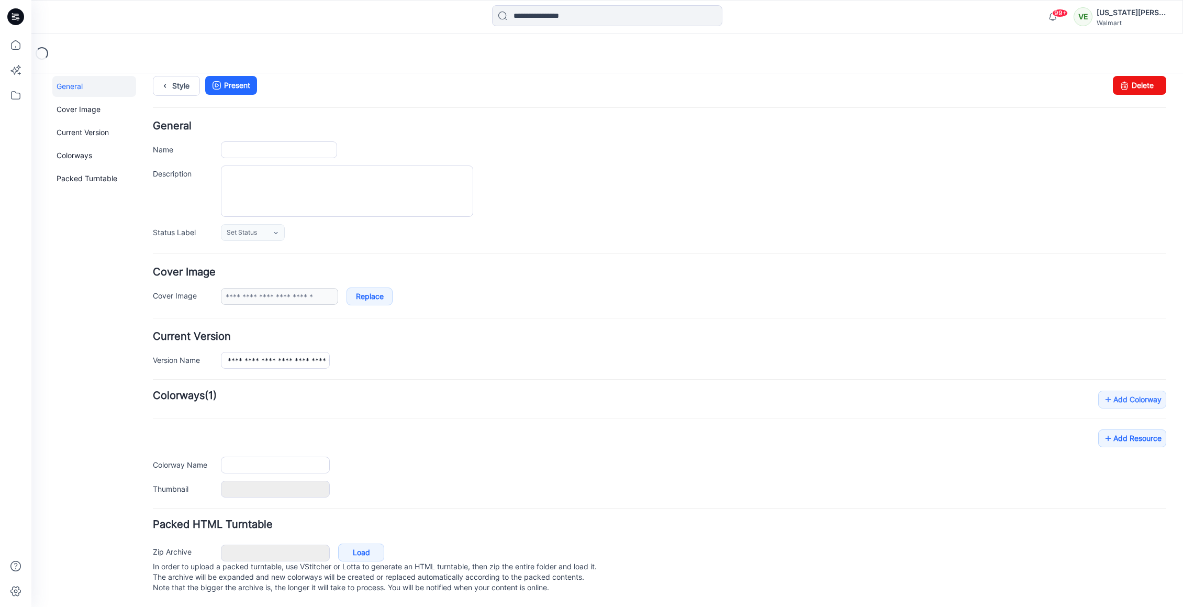
type input "**********"
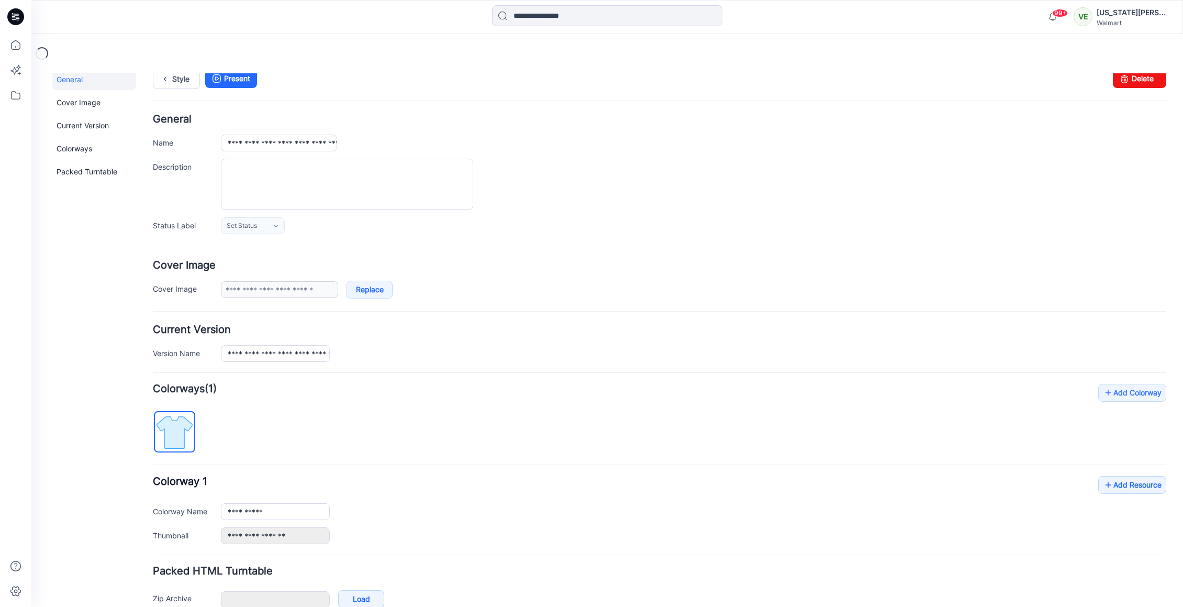
scroll to position [71, 0]
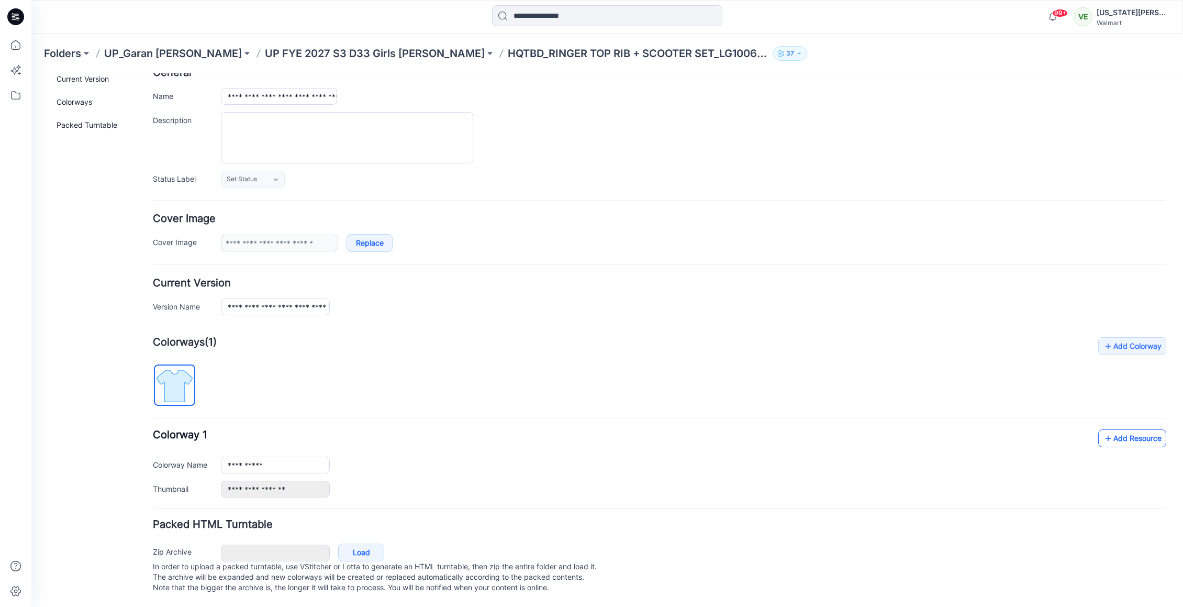
click at [1103, 430] on icon at bounding box center [1108, 438] width 10 height 17
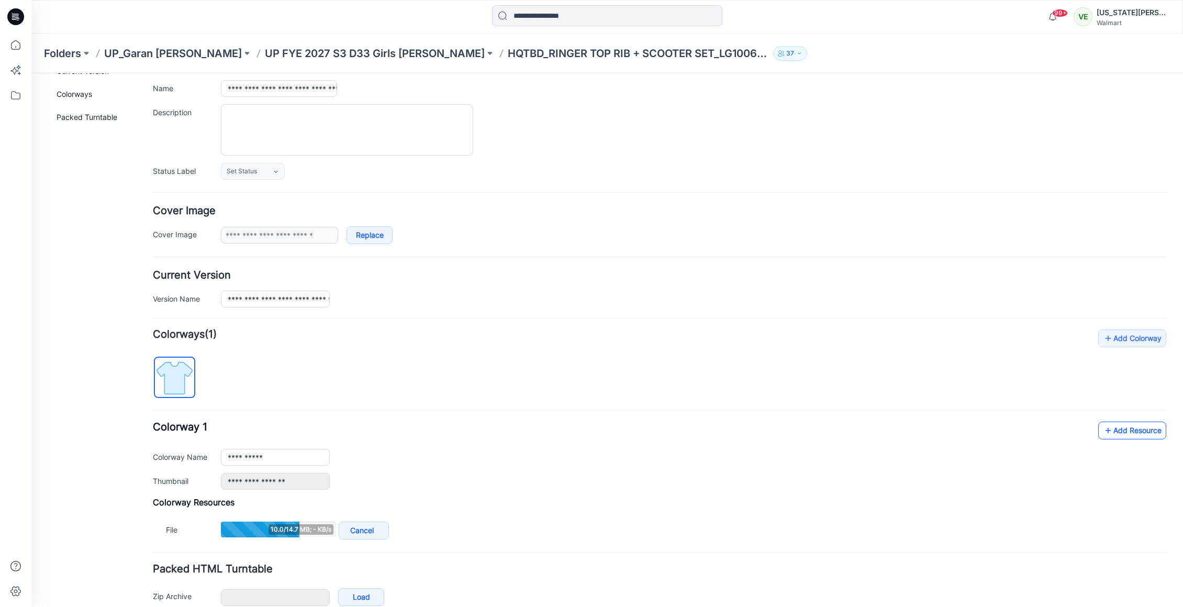
click at [1114, 424] on link "Add Resource" at bounding box center [1132, 430] width 68 height 18
click at [1107, 421] on link "Add Resource" at bounding box center [1132, 430] width 68 height 18
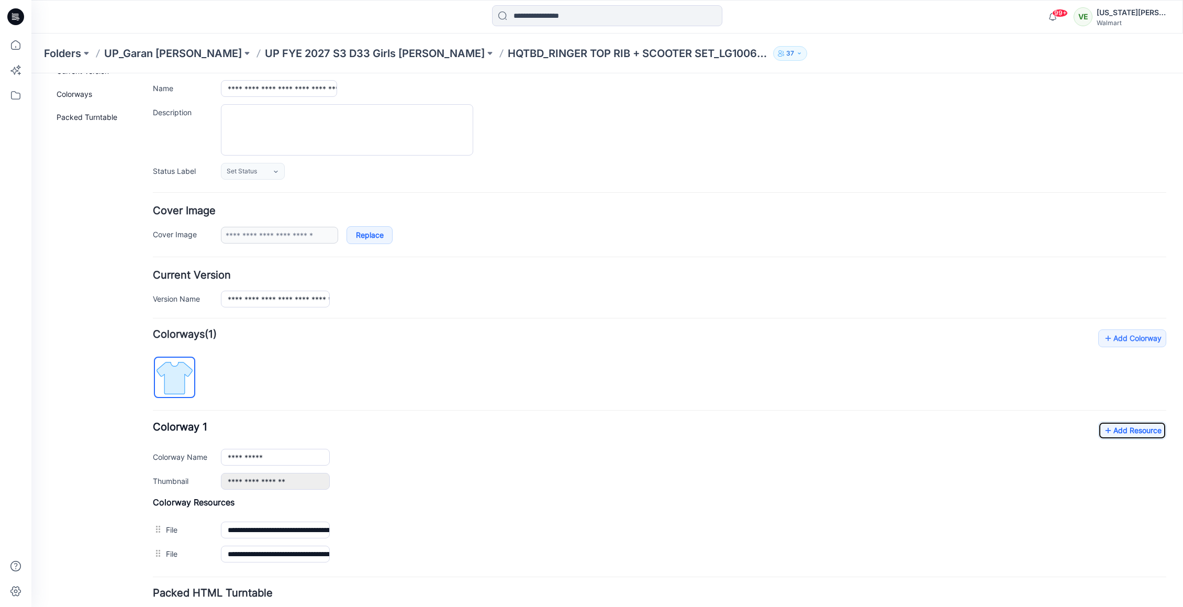
scroll to position [0, 0]
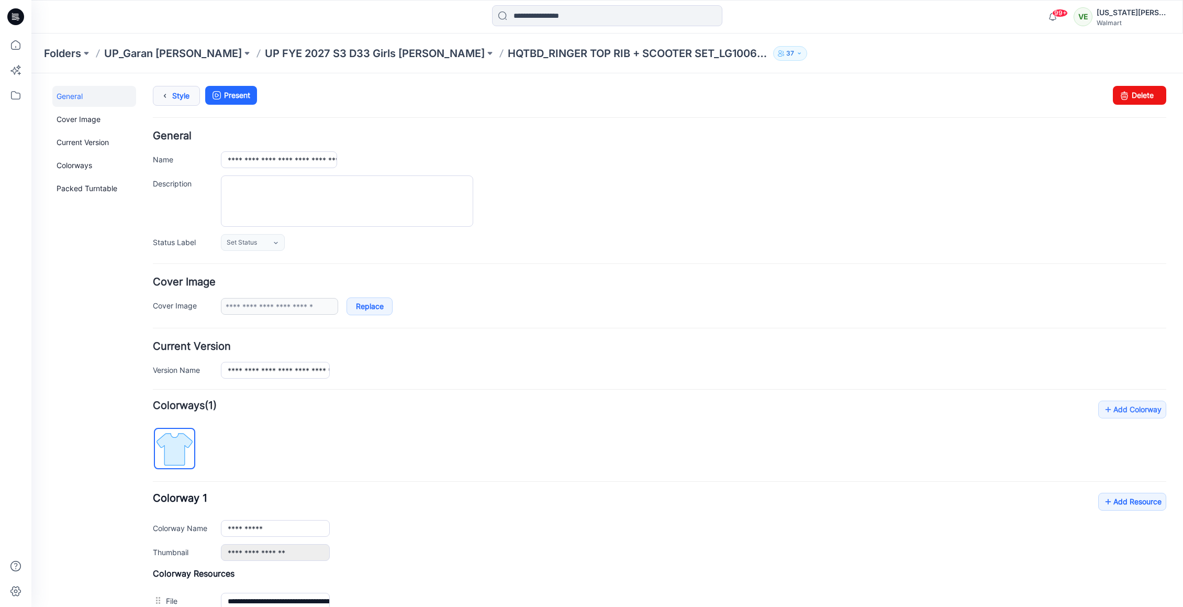
click at [189, 94] on link "Style" at bounding box center [176, 96] width 47 height 20
